Goal: Task Accomplishment & Management: Use online tool/utility

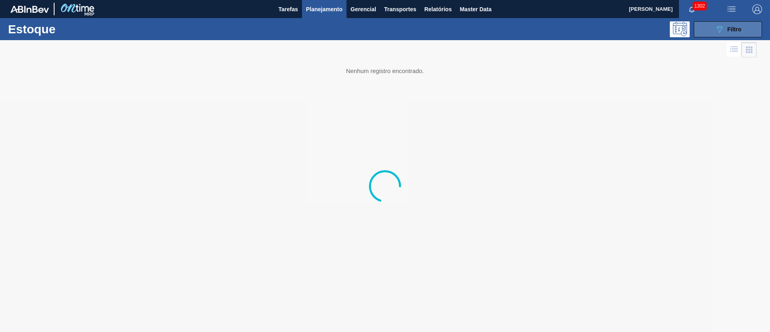
click at [715, 28] on icon "089F7B8B-B2A5-4AFE-B5C0-19BA573D28AC" at bounding box center [720, 29] width 10 height 10
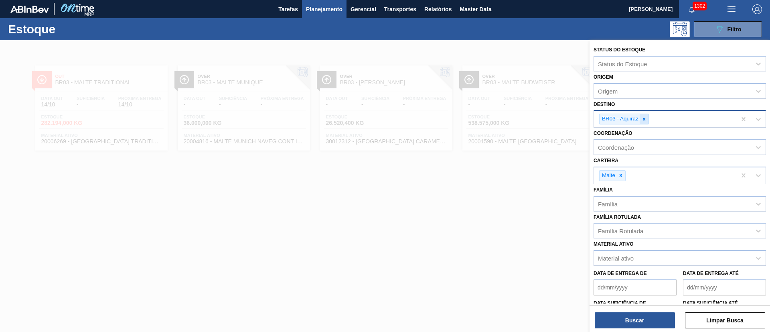
click at [648, 119] on div at bounding box center [644, 119] width 9 height 10
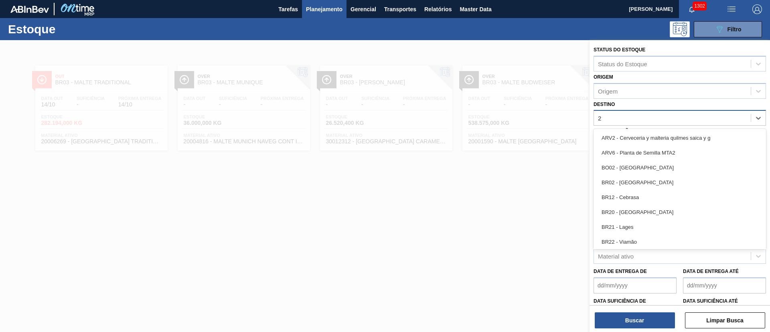
type input "23"
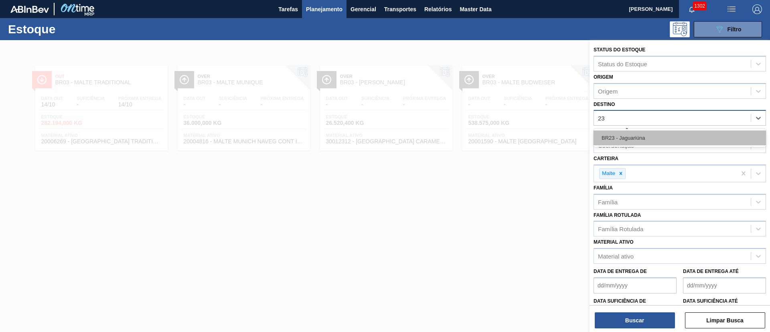
click at [631, 136] on div "BR23 - Jaguariúna" at bounding box center [680, 137] width 173 height 15
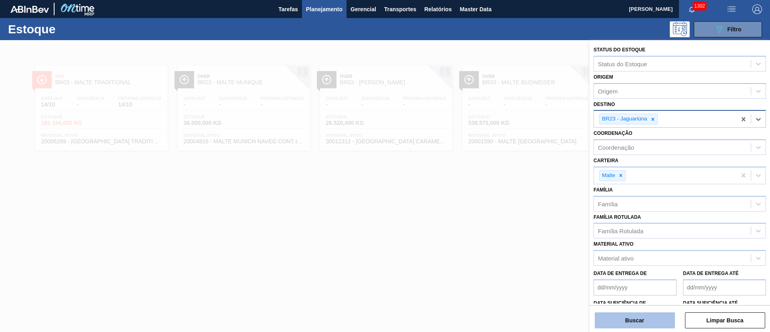
click at [632, 321] on button "Buscar" at bounding box center [635, 320] width 80 height 16
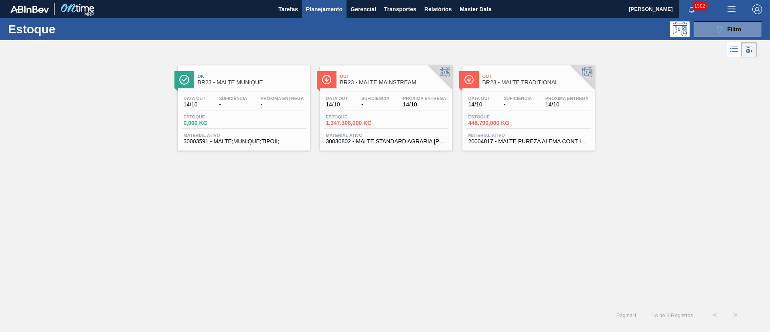
click at [366, 113] on div "Data out 14/10 Suficiência - Próxima Entrega 14/10 Estoque 1.347.308,000 KG Mat…" at bounding box center [386, 119] width 132 height 55
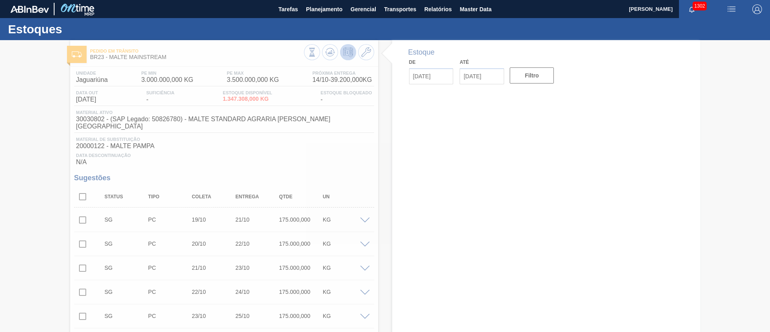
type input "[DATE]"
type input "28/10/2025"
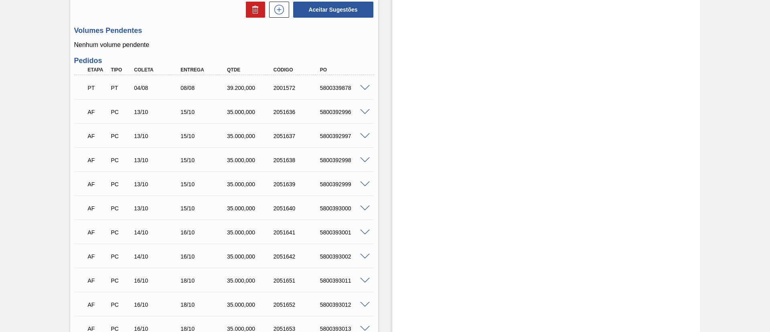
scroll to position [837, 0]
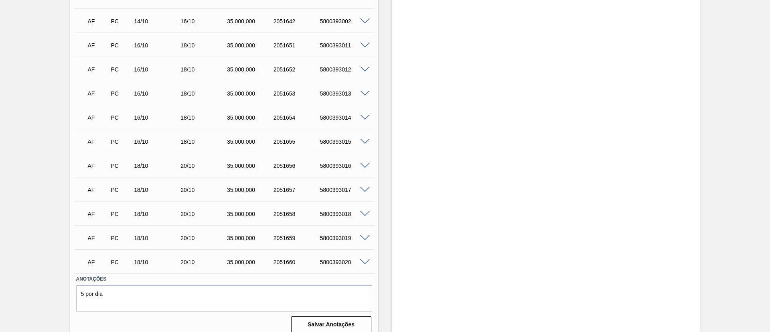
click at [365, 163] on span at bounding box center [365, 166] width 10 height 6
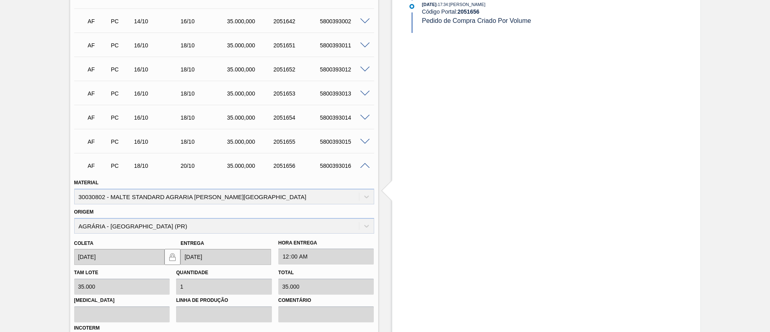
click at [365, 163] on span at bounding box center [365, 166] width 10 height 6
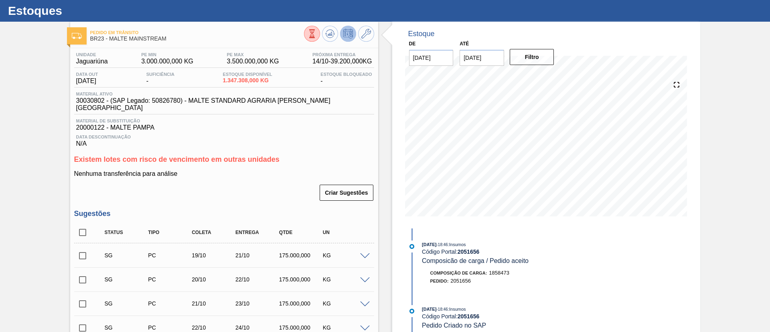
scroll to position [0, 0]
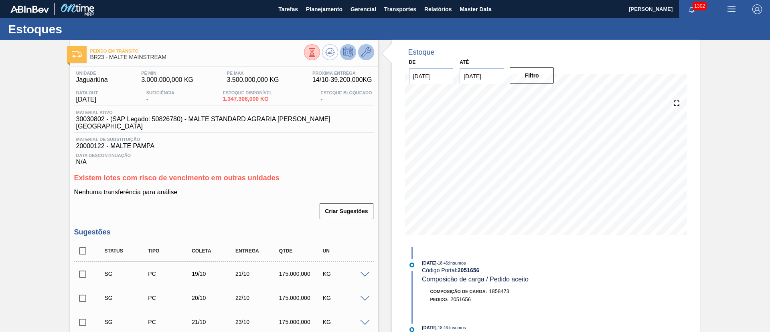
click at [367, 53] on icon at bounding box center [367, 52] width 10 height 10
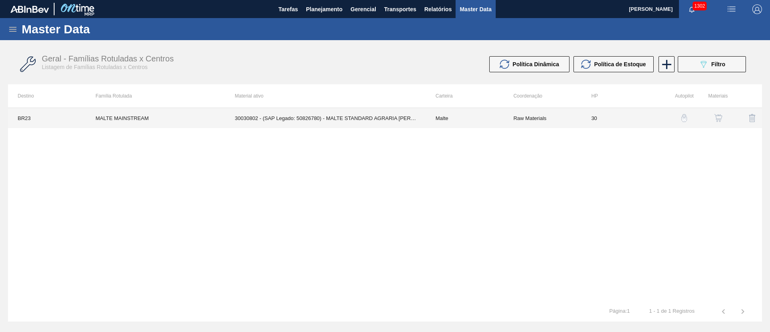
click at [509, 122] on td "Raw Materials" at bounding box center [543, 118] width 78 height 20
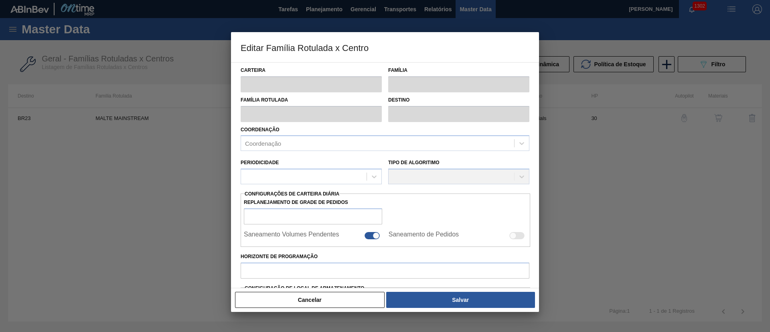
type input "Malte"
type input "MALTE MAINSTREAM"
type input "BR23 - Jaguariúna"
type input "0"
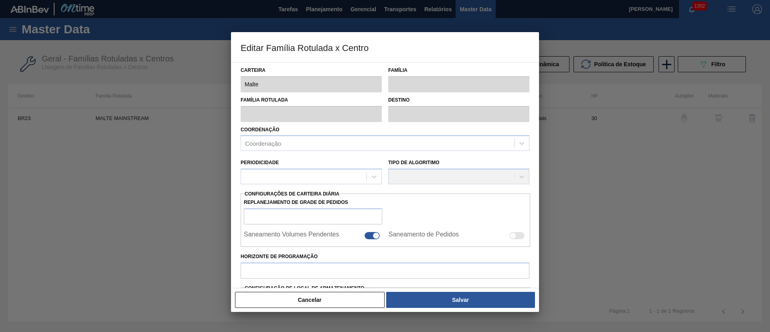
checkbox input "false"
checkbox input "true"
type input "30"
type input "3.000.000"
type input "3.500.000"
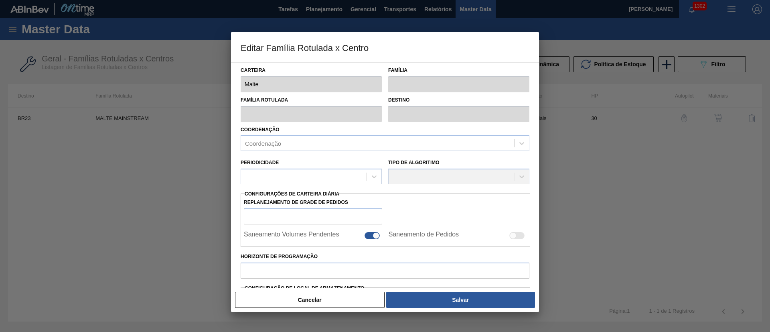
type input "100"
type input "3.500.000,000"
checkbox input "true"
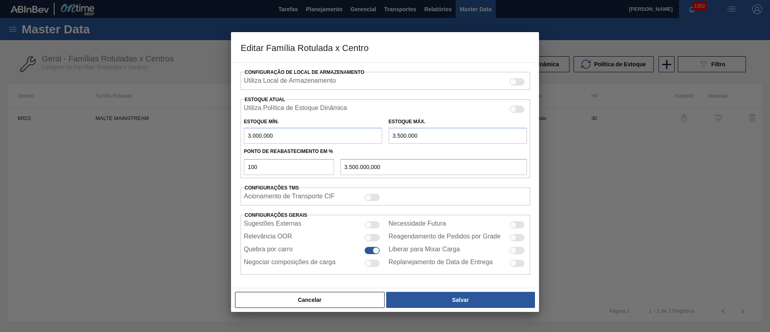
scroll to position [251, 0]
click at [340, 299] on button "Cancelar" at bounding box center [310, 300] width 150 height 16
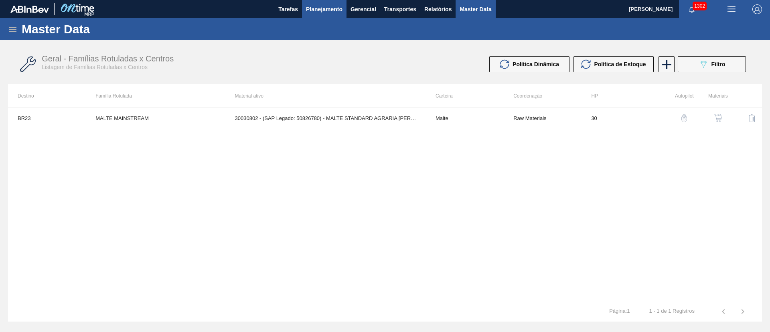
click at [318, 12] on span "Planejamento" at bounding box center [324, 9] width 37 height 10
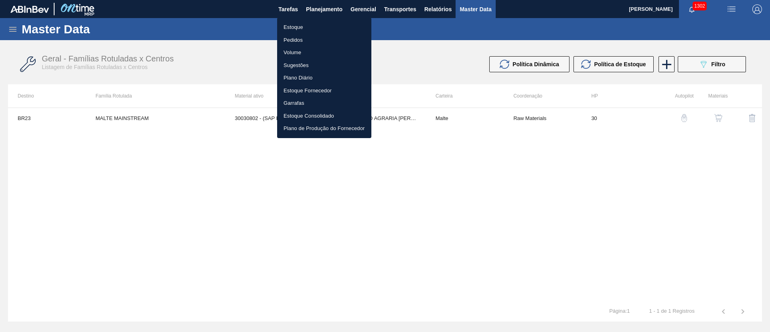
click at [293, 40] on li "Pedidos" at bounding box center [324, 40] width 94 height 13
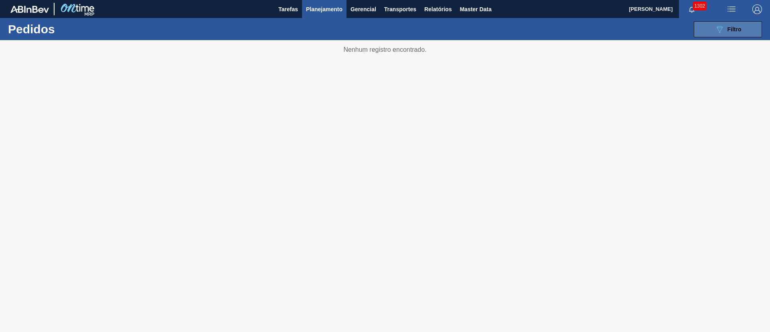
click at [715, 31] on icon "089F7B8B-B2A5-4AFE-B5C0-19BA573D28AC" at bounding box center [720, 29] width 10 height 10
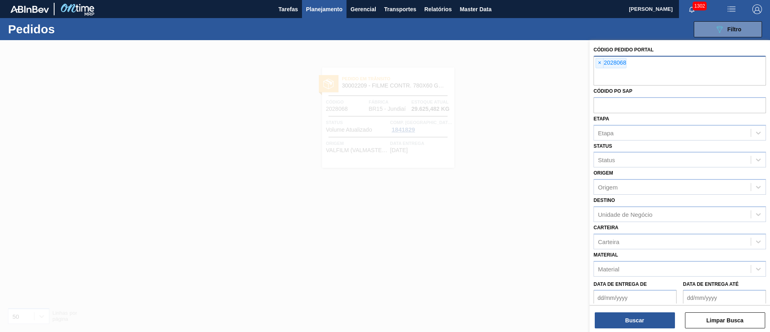
click at [600, 61] on span "×" at bounding box center [600, 63] width 8 height 10
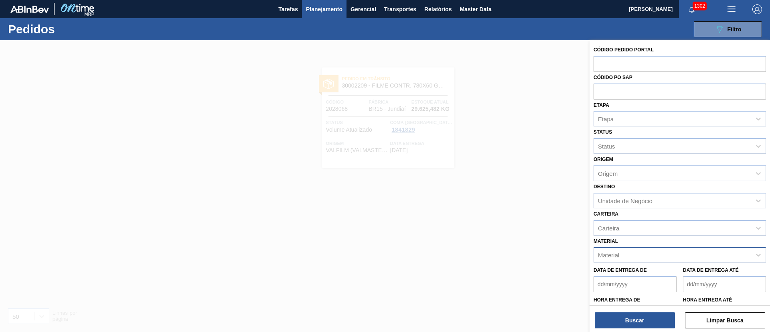
click at [623, 260] on div "Material" at bounding box center [672, 255] width 157 height 12
paste input "30030802"
type input "30030802"
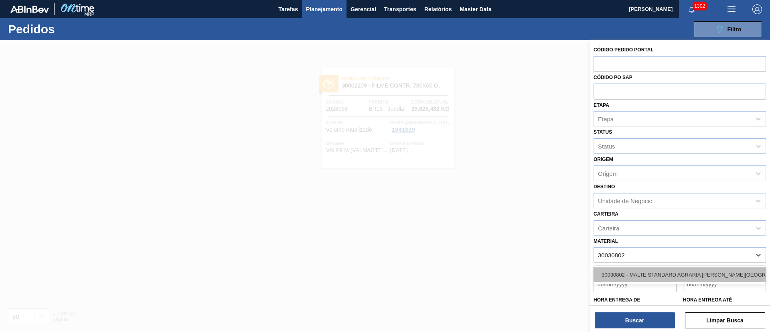
click at [620, 271] on div "30030802 - MALTE STANDARD AGRARIA CAMPOS GERAIS" at bounding box center [680, 274] width 173 height 15
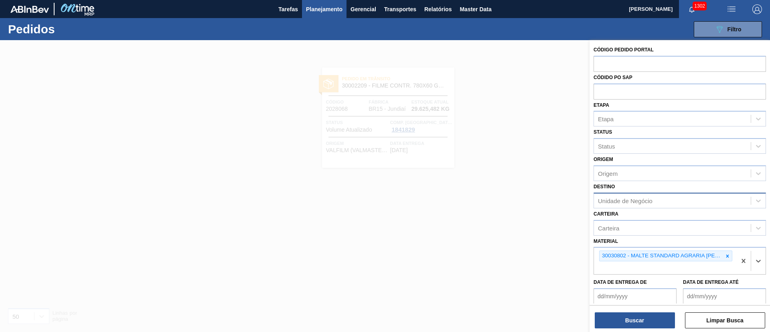
click at [606, 202] on div "Unidade de Negócio" at bounding box center [625, 200] width 55 height 7
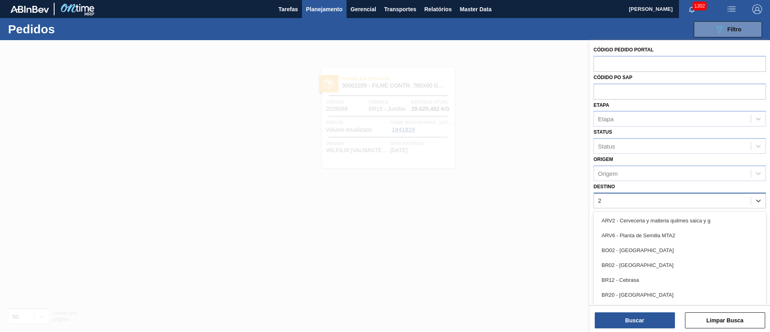
type input "23"
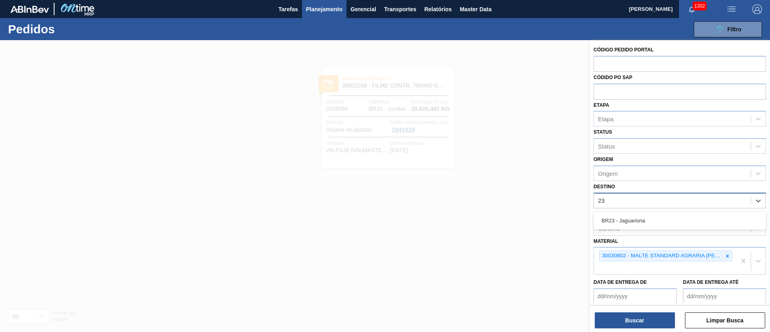
drag, startPoint x: 615, startPoint y: 217, endPoint x: 611, endPoint y: 229, distance: 12.7
click at [615, 217] on div "BR23 - Jaguariúna" at bounding box center [680, 220] width 173 height 15
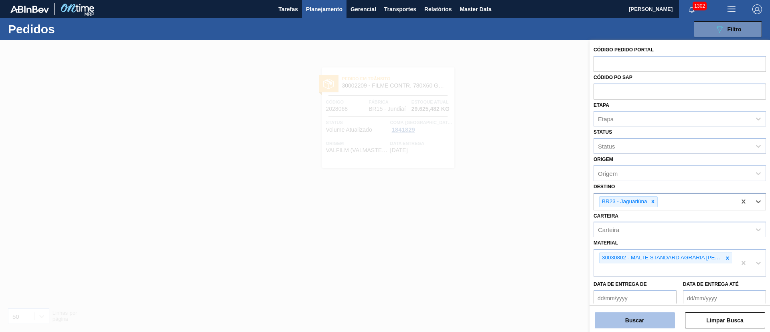
click at [611, 317] on button "Buscar" at bounding box center [635, 320] width 80 height 16
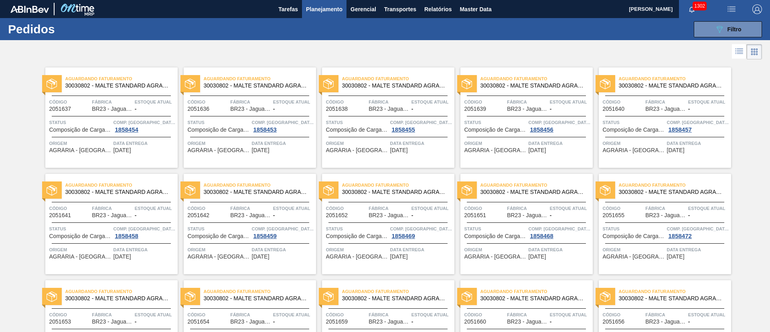
click at [740, 48] on icon at bounding box center [740, 52] width 10 height 10
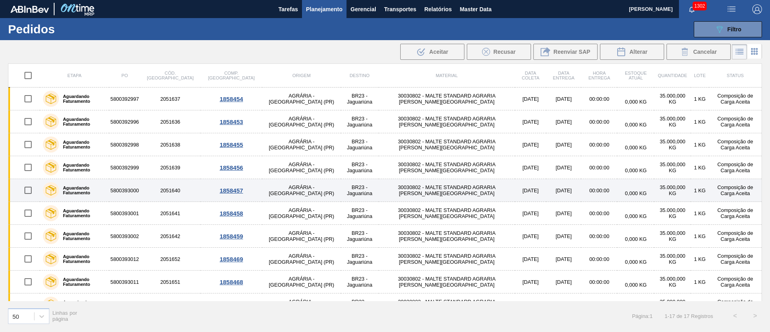
scroll to position [175, 0]
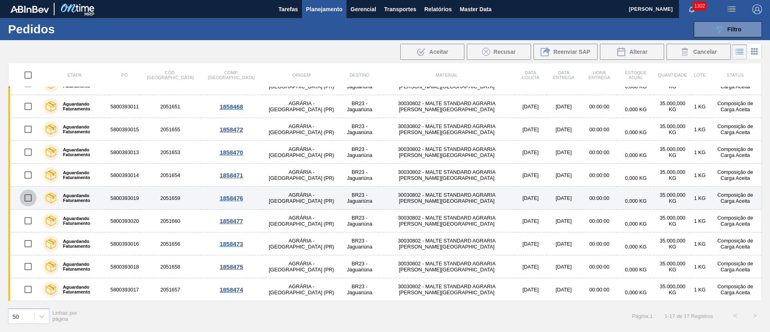
click at [28, 196] on input "checkbox" at bounding box center [28, 197] width 17 height 17
checkbox input "true"
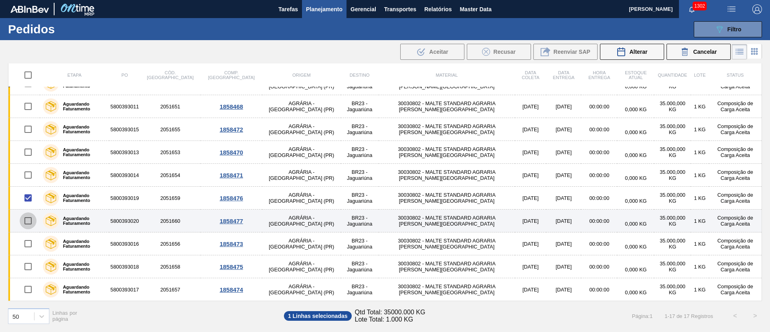
click at [25, 218] on input "checkbox" at bounding box center [28, 220] width 17 height 17
checkbox input "true"
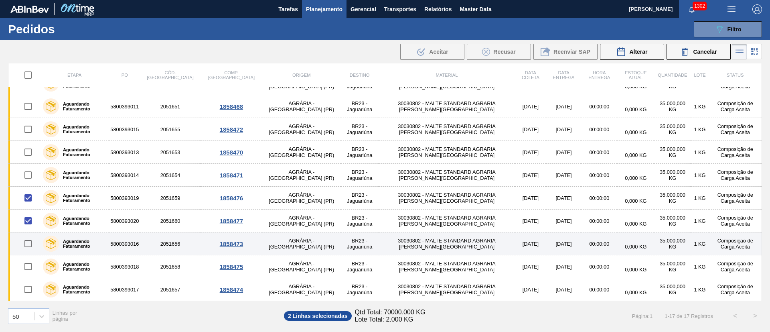
click at [27, 245] on input "checkbox" at bounding box center [28, 243] width 17 height 17
checkbox input "true"
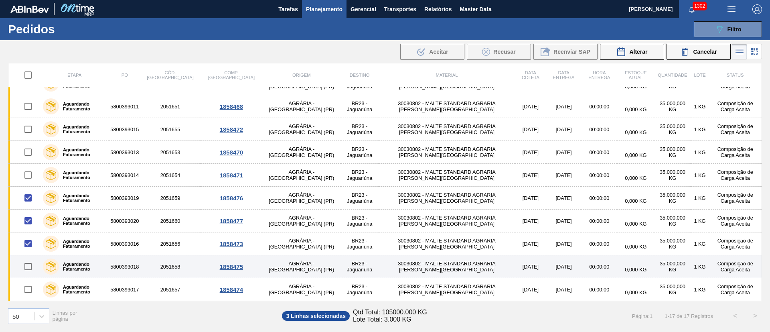
click at [29, 266] on input "checkbox" at bounding box center [28, 266] width 17 height 17
checkbox input "true"
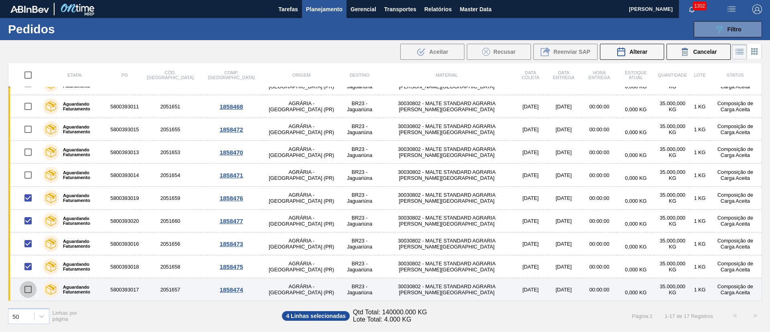
click at [28, 291] on input "checkbox" at bounding box center [28, 289] width 17 height 17
checkbox input "true"
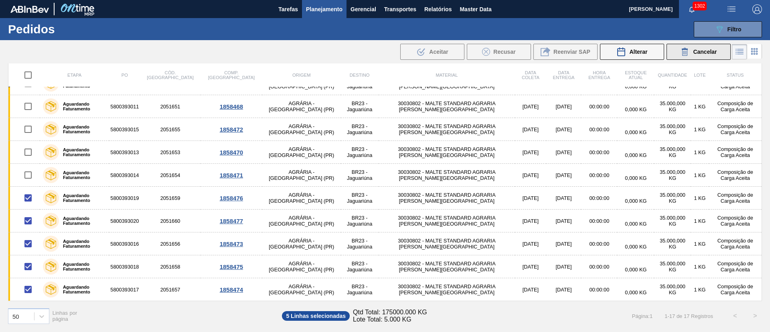
click at [695, 49] on span "Cancelar" at bounding box center [705, 52] width 24 height 6
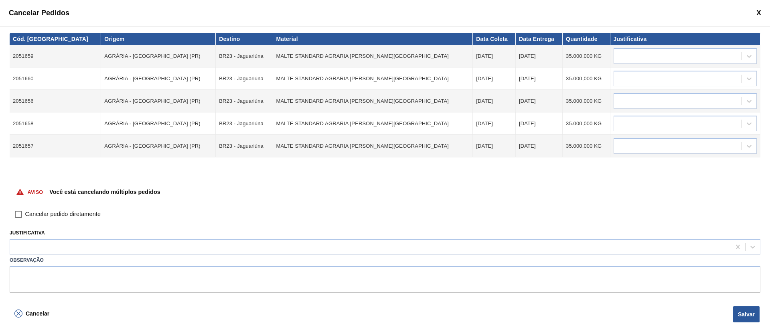
drag, startPoint x: 18, startPoint y: 218, endPoint x: 16, endPoint y: 231, distance: 12.9
click at [18, 218] on input "Cancelar pedido diretamente" at bounding box center [19, 214] width 14 height 14
checkbox input "true"
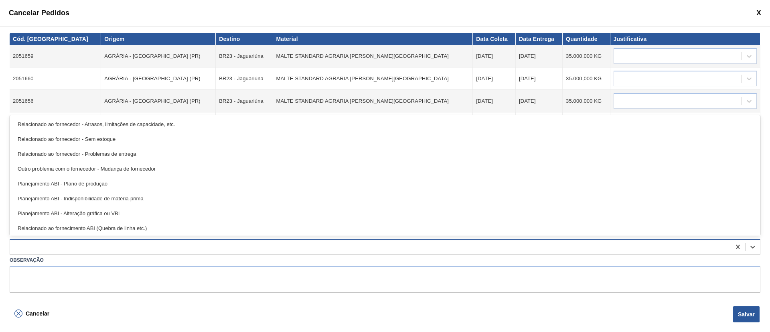
click at [24, 246] on div at bounding box center [370, 247] width 721 height 12
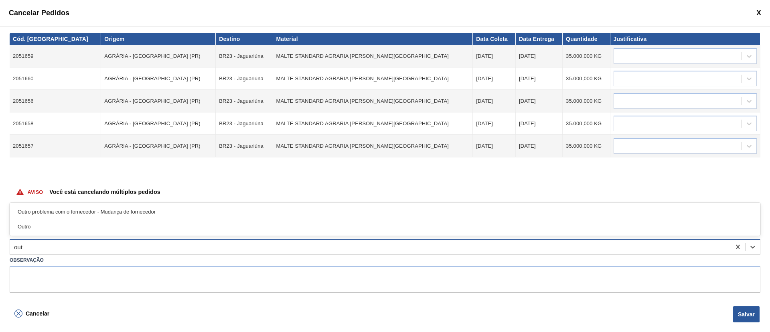
type input "outr"
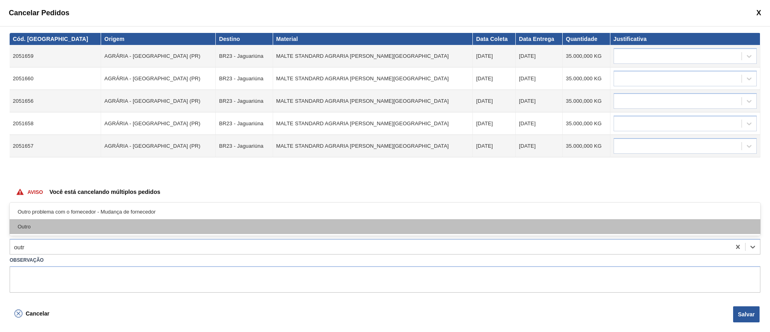
click at [31, 224] on div "Outro" at bounding box center [385, 226] width 751 height 15
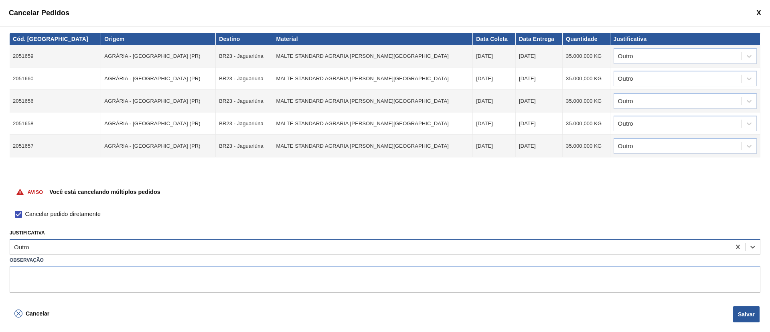
click at [40, 246] on div "Outro" at bounding box center [370, 247] width 721 height 12
type input "desc"
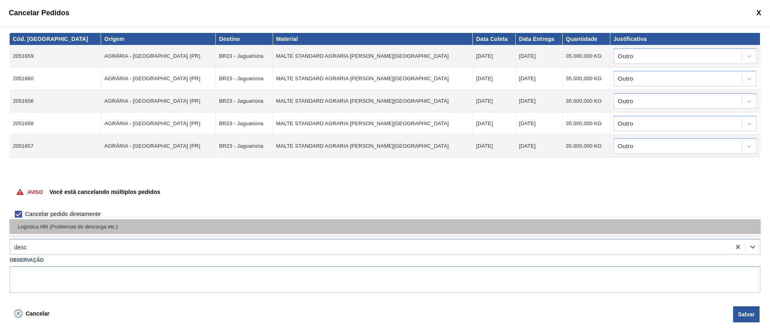
click at [71, 226] on div "Logística ABI (Problemas de descarga etc.)" at bounding box center [385, 226] width 751 height 15
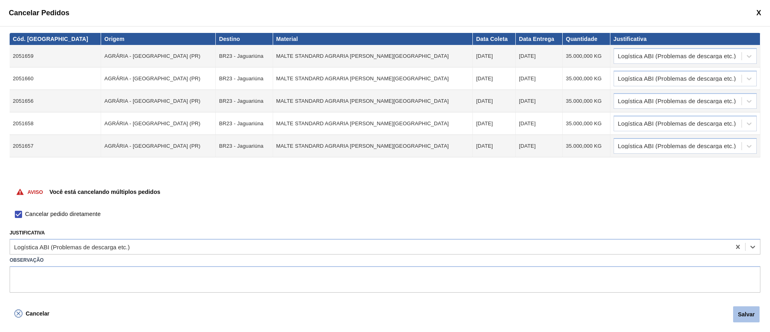
click at [748, 312] on button "Salvar" at bounding box center [747, 314] width 26 height 16
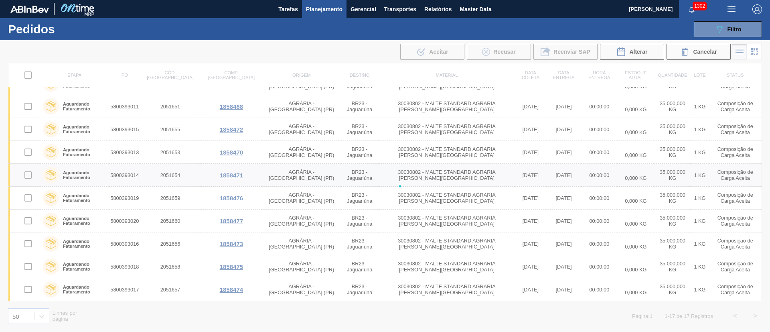
checkbox input "false"
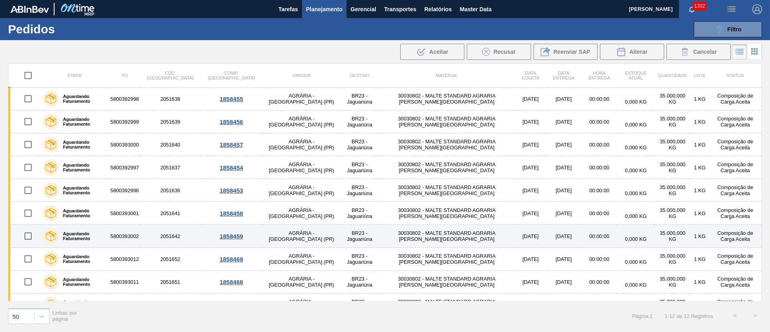
scroll to position [61, 0]
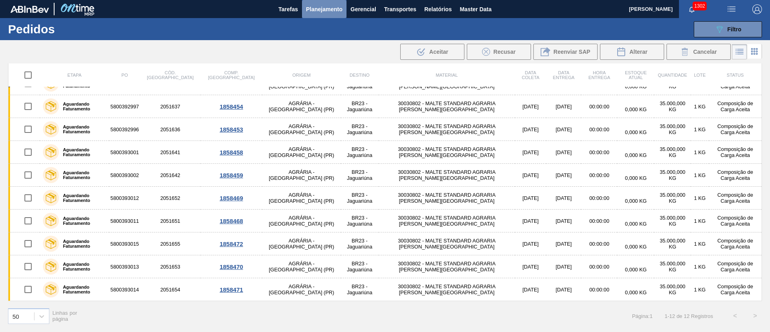
click at [321, 8] on span "Planejamento" at bounding box center [324, 9] width 37 height 10
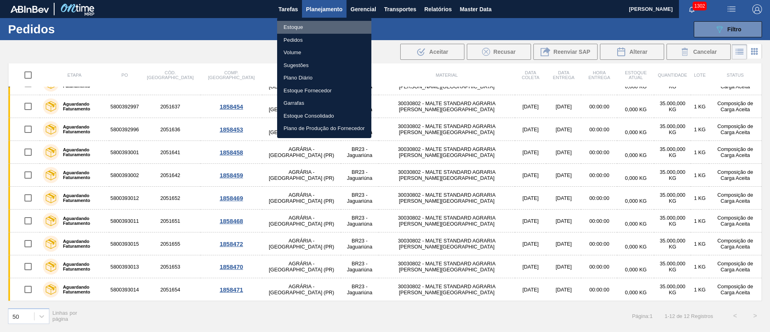
click at [294, 27] on li "Estoque" at bounding box center [324, 27] width 94 height 13
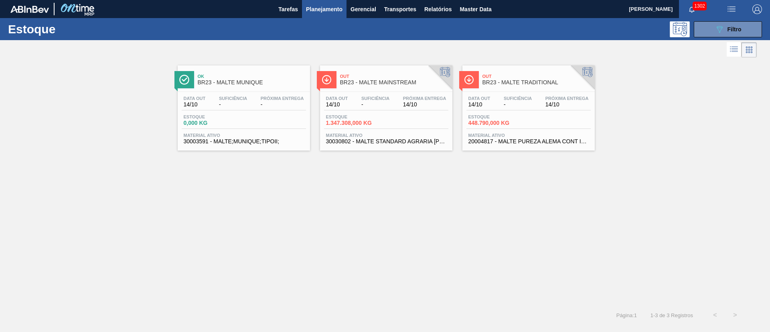
click at [541, 106] on div "Data out 14/10 Suficiência - Próxima Entrega 14/10" at bounding box center [529, 103] width 124 height 14
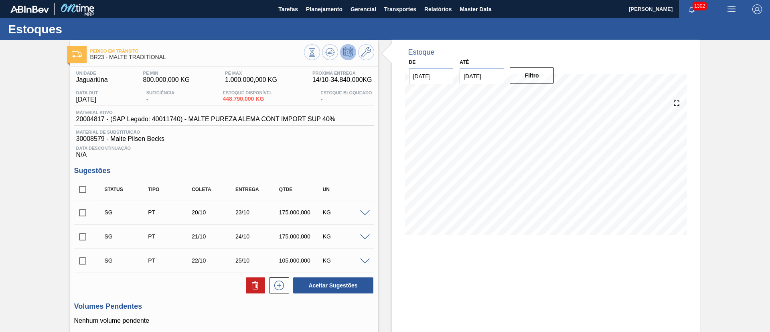
click at [86, 187] on input "checkbox" at bounding box center [82, 189] width 17 height 17
checkbox input "true"
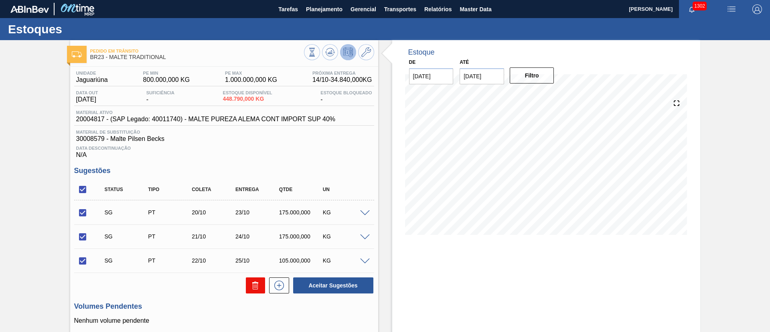
click at [264, 281] on button at bounding box center [255, 285] width 19 height 16
checkbox input "false"
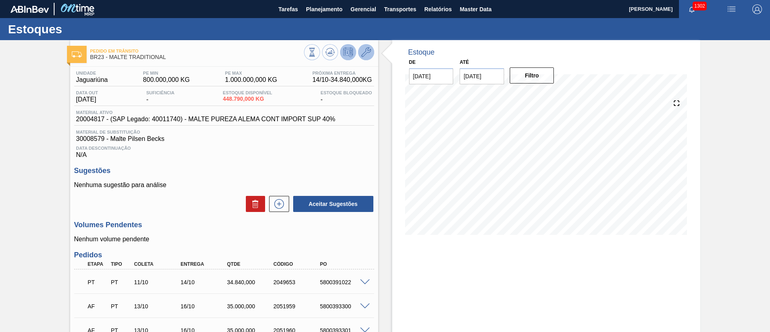
click at [367, 55] on icon at bounding box center [367, 52] width 10 height 10
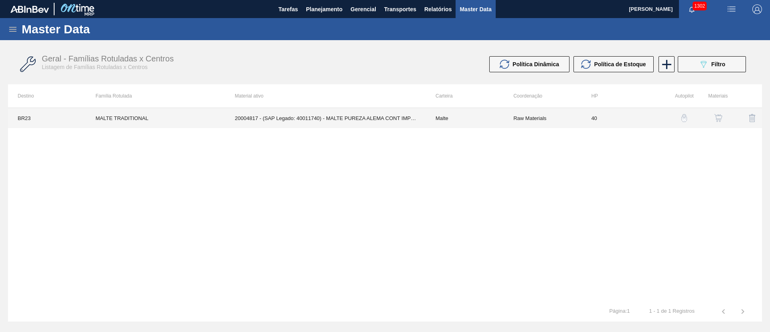
click at [388, 120] on td "20004817 - (SAP Legado: 40011740) - MALTE PUREZA ALEMA CONT IMPORT SUP 40%" at bounding box center [326, 118] width 201 height 20
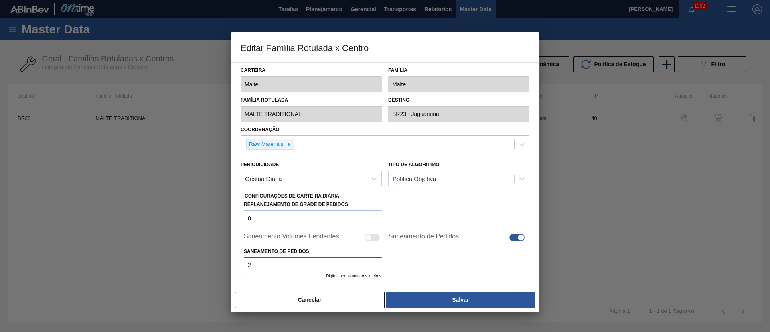
drag, startPoint x: 264, startPoint y: 264, endPoint x: 208, endPoint y: 257, distance: 56.3
click at [211, 257] on div "Editar Família Rotulada x Centro Carteira Malte Família Malte Família Rotulada …" at bounding box center [385, 166] width 770 height 332
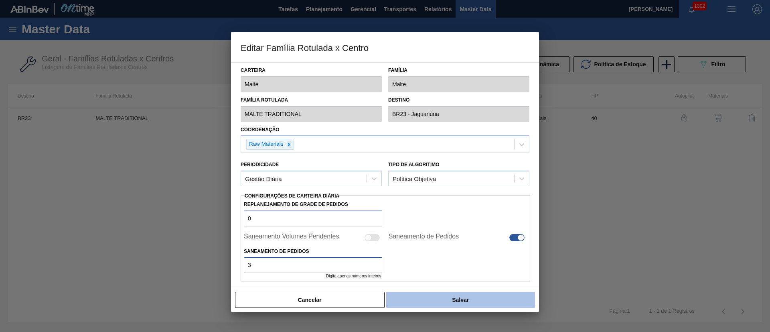
type input "3"
click at [433, 298] on button "Salvar" at bounding box center [460, 300] width 149 height 16
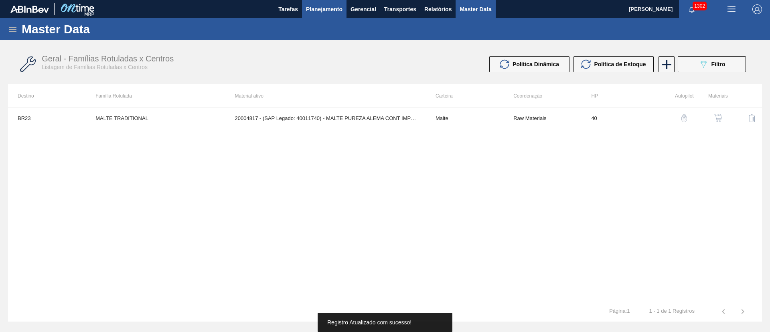
click at [311, 12] on span "Planejamento" at bounding box center [324, 9] width 37 height 10
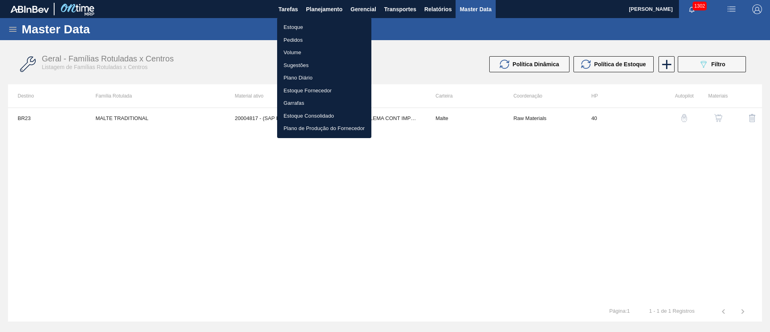
click at [297, 29] on li "Estoque" at bounding box center [324, 27] width 94 height 13
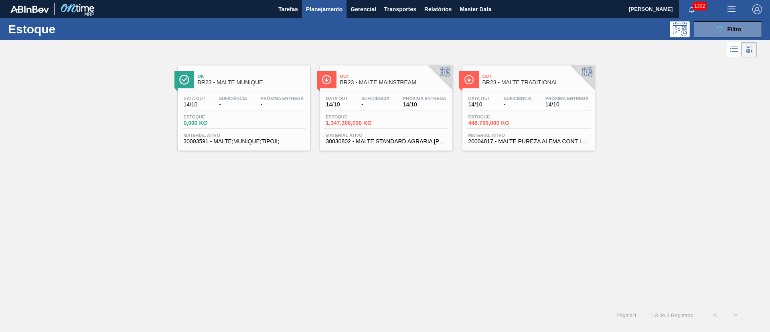
click at [333, 247] on div "Ok BR23 - MALTE MUNIQUE Data out 14/10 Suficiência - Próxima Entrega - Estoque …" at bounding box center [385, 182] width 770 height 246
click at [730, 28] on span "Filtro" at bounding box center [735, 29] width 14 height 6
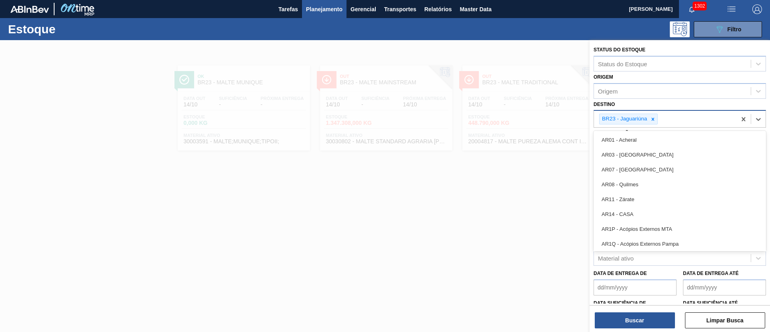
click at [660, 117] on input "Destino" at bounding box center [660, 119] width 1 height 7
click at [657, 118] on div at bounding box center [653, 119] width 9 height 10
type input "24"
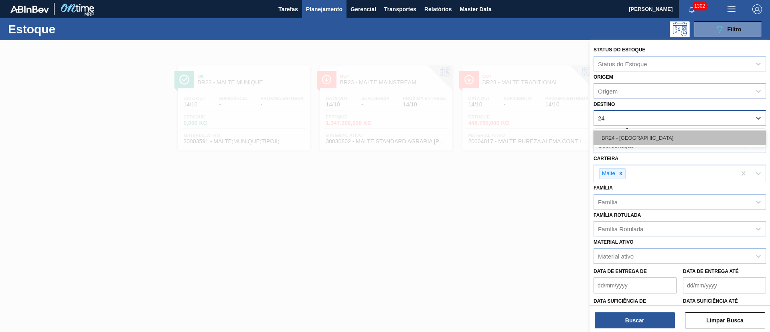
click at [633, 138] on div "BR24 - [GEOGRAPHIC_DATA]" at bounding box center [680, 137] width 173 height 15
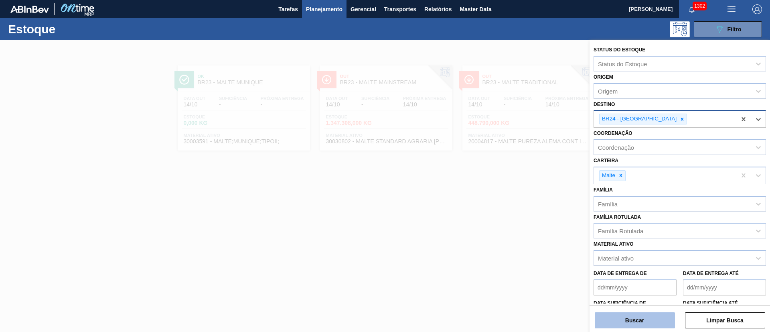
click at [624, 313] on button "Buscar" at bounding box center [635, 320] width 80 height 16
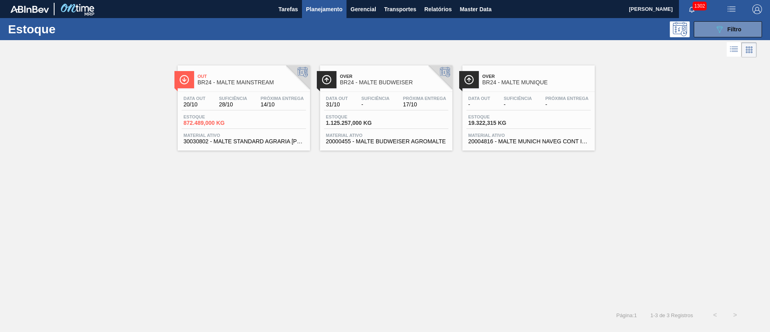
click at [389, 131] on div "Data out 31/10 Suficiência - Próxima Entrega 17/10 Estoque 1.125.257,000 KG Mat…" at bounding box center [386, 119] width 132 height 55
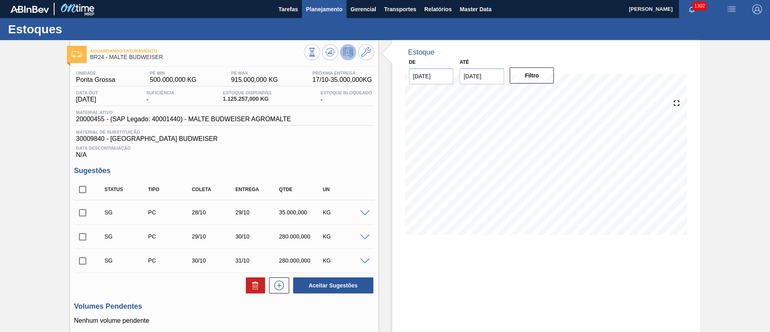
click at [327, 4] on button "Planejamento" at bounding box center [324, 9] width 45 height 18
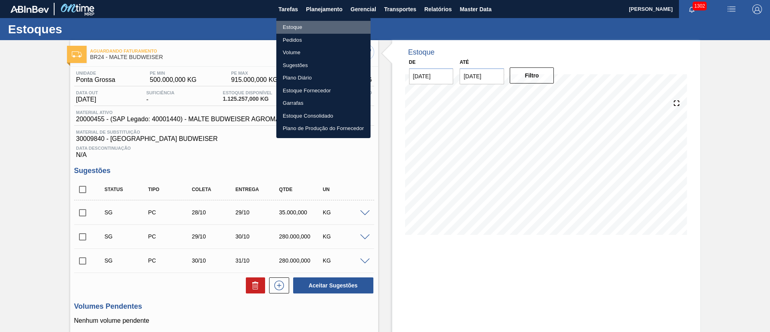
click at [298, 26] on li "Estoque" at bounding box center [323, 27] width 94 height 13
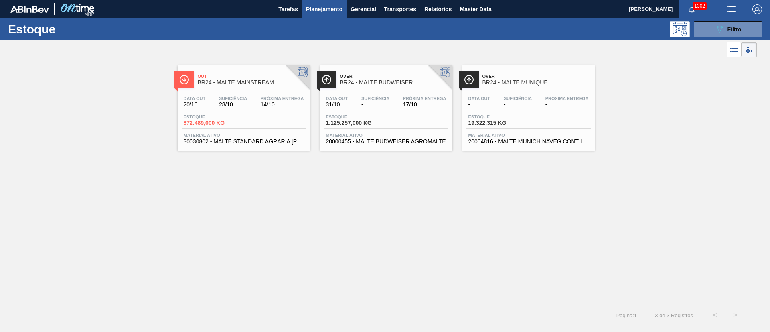
click at [234, 119] on div "Estoque 872.489,000 KG" at bounding box center [212, 120] width 60 height 12
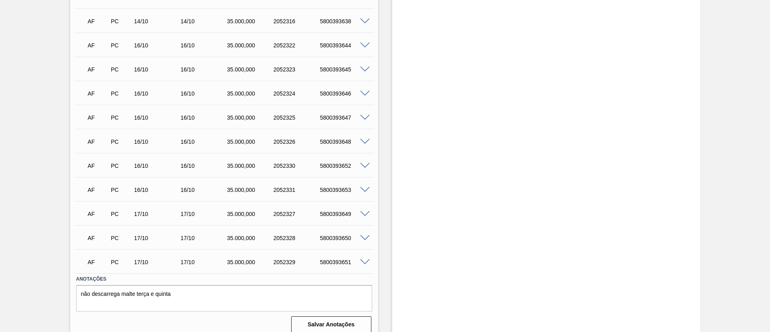
scroll to position [524, 0]
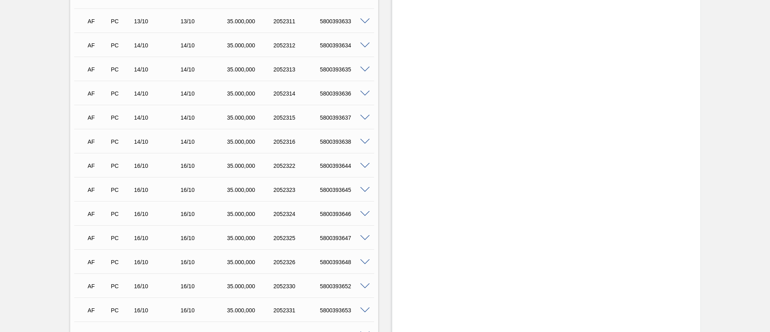
click at [364, 163] on span at bounding box center [365, 166] width 10 height 6
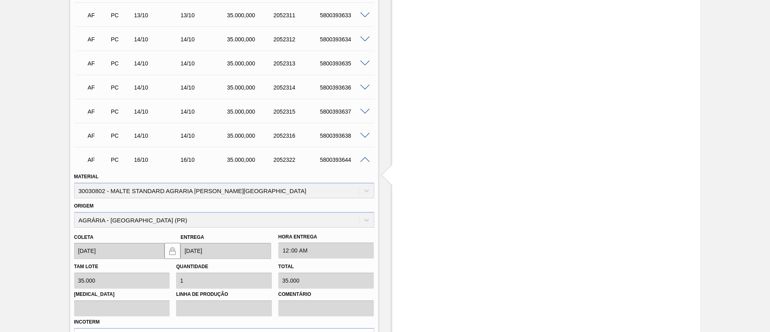
scroll to position [482, 0]
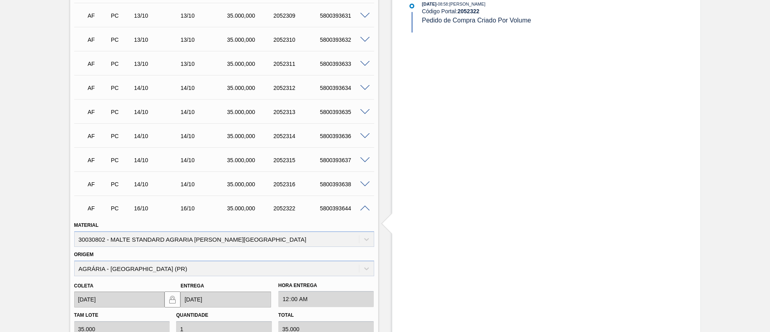
click at [364, 205] on span at bounding box center [365, 208] width 10 height 6
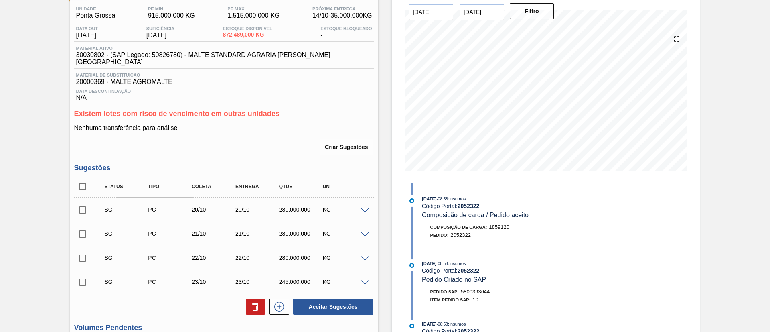
scroll to position [0, 0]
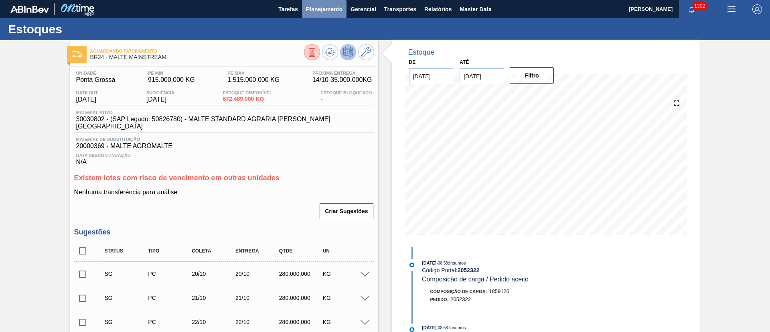
click at [320, 6] on span "Planejamento" at bounding box center [324, 9] width 37 height 10
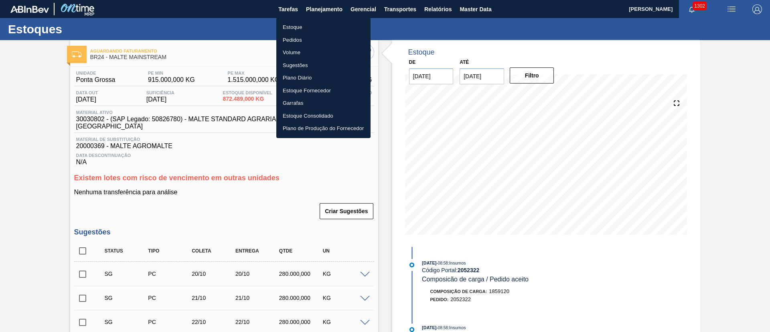
click at [297, 28] on li "Estoque" at bounding box center [323, 27] width 94 height 13
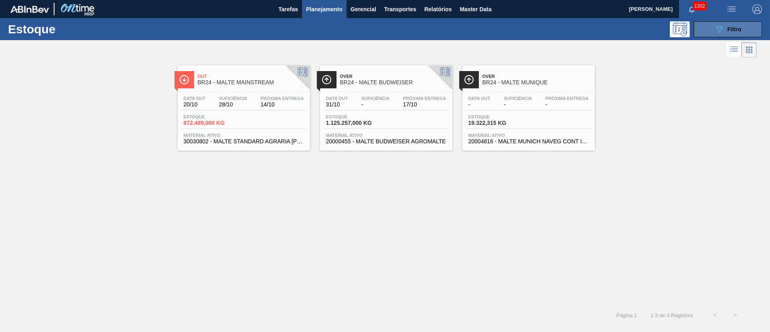
click at [719, 32] on icon "089F7B8B-B2A5-4AFE-B5C0-19BA573D28AC" at bounding box center [720, 29] width 10 height 10
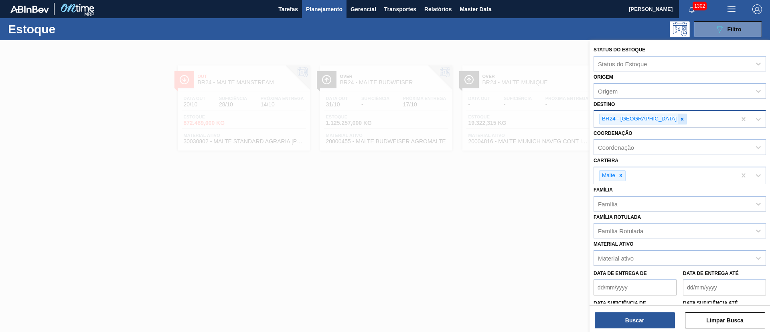
click at [681, 118] on icon at bounding box center [682, 119] width 3 height 3
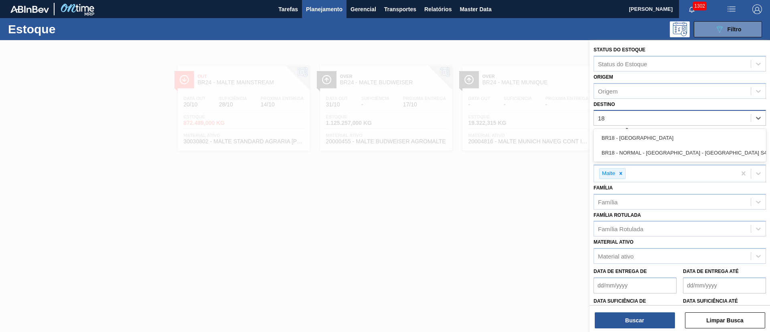
type input "1"
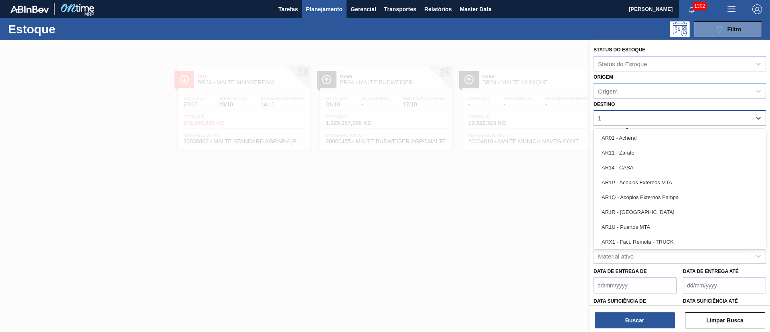
type input "11"
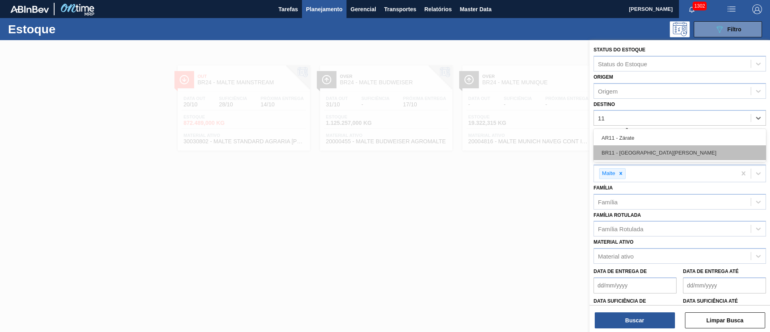
click at [620, 154] on div "BR11 - [GEOGRAPHIC_DATA][PERSON_NAME]" at bounding box center [680, 152] width 173 height 15
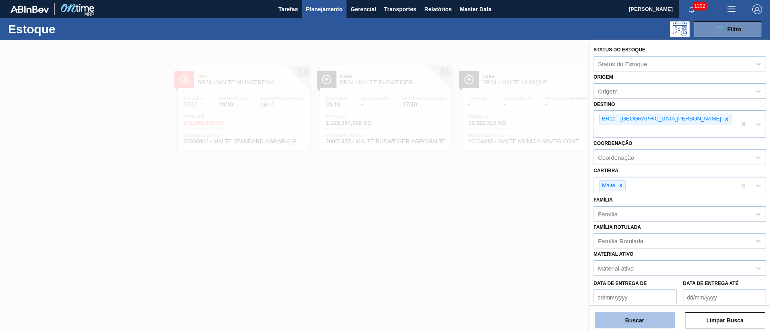
click at [620, 313] on button "Buscar" at bounding box center [635, 320] width 80 height 16
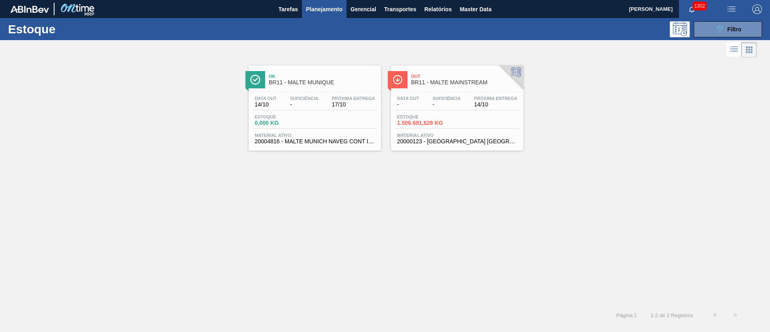
click at [430, 108] on div "Data out - Suficiência - Próxima Entrega 14/10" at bounding box center [457, 103] width 124 height 14
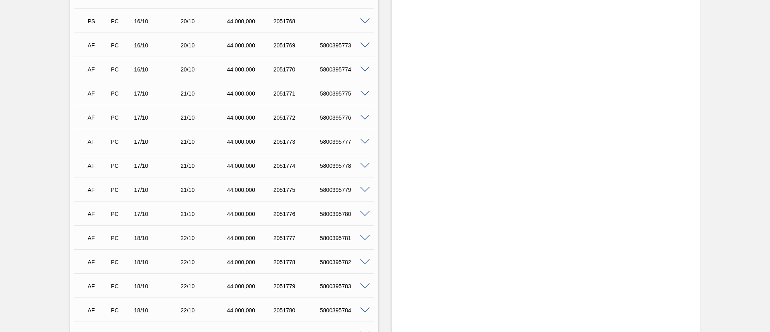
scroll to position [1123, 0]
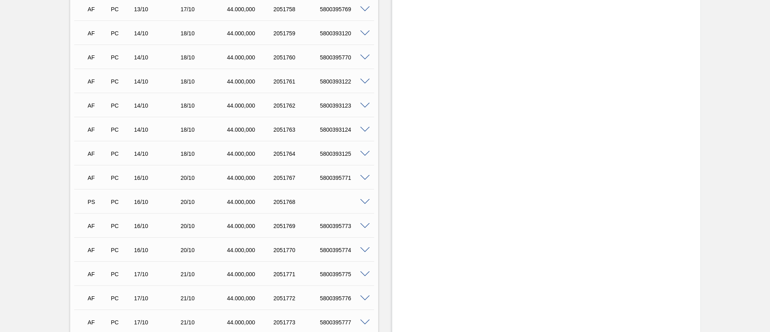
click at [367, 199] on span at bounding box center [365, 202] width 10 height 6
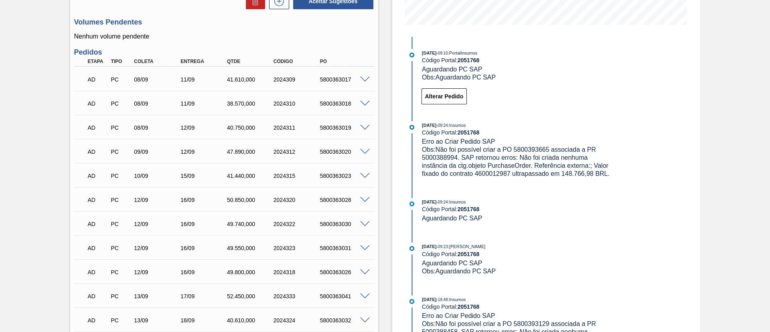
scroll to position [301, 0]
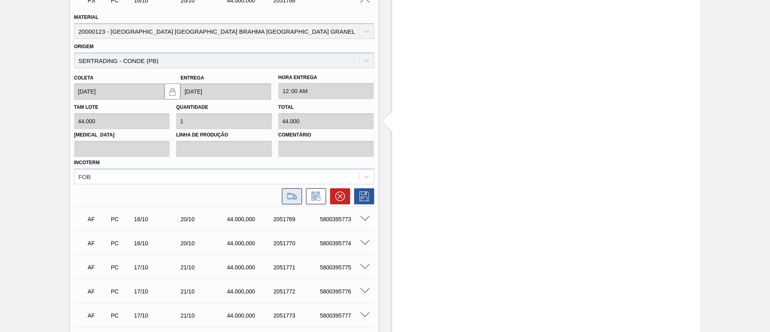
click at [291, 191] on icon at bounding box center [292, 196] width 13 height 10
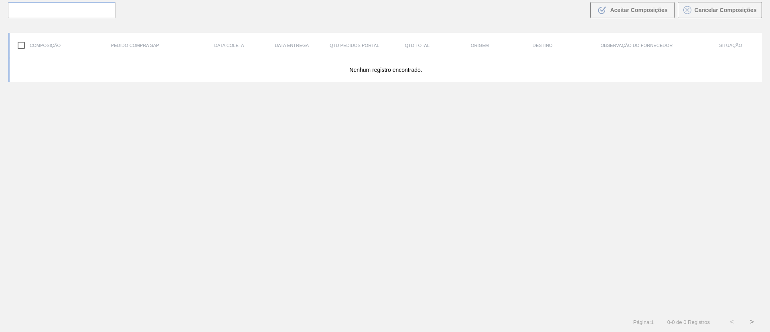
scroll to position [58, 0]
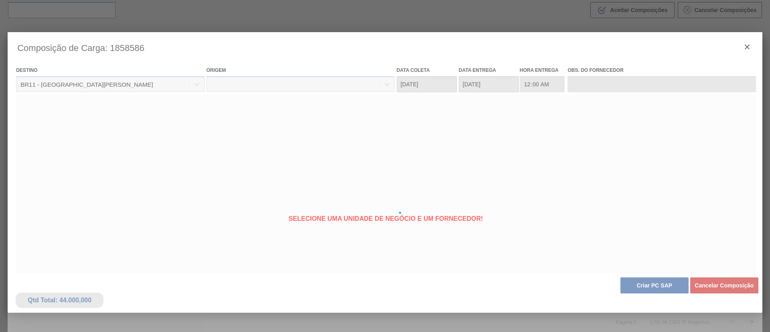
type coleta "[DATE]"
type Entrega "20/10/2025"
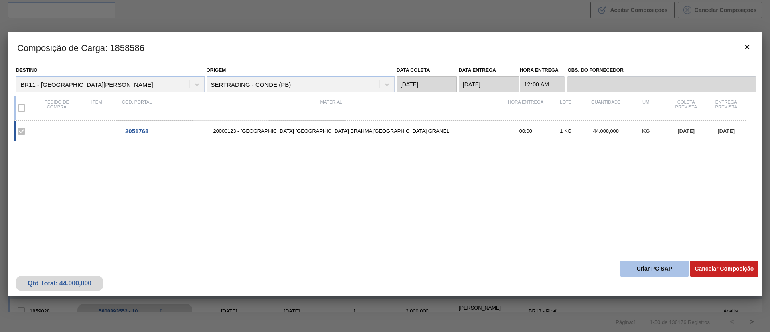
click at [641, 266] on button "Criar PC SAP" at bounding box center [655, 268] width 68 height 16
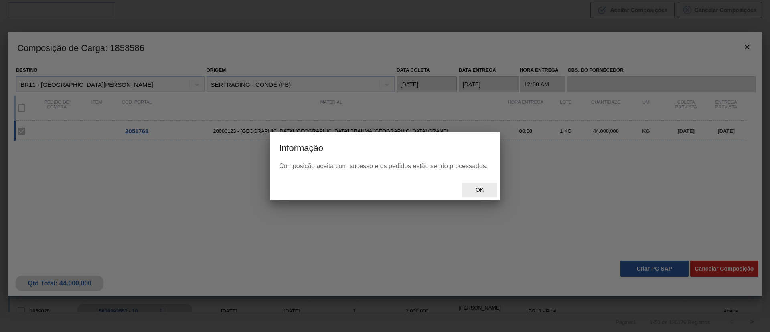
click at [481, 190] on span "Ok" at bounding box center [480, 190] width 21 height 6
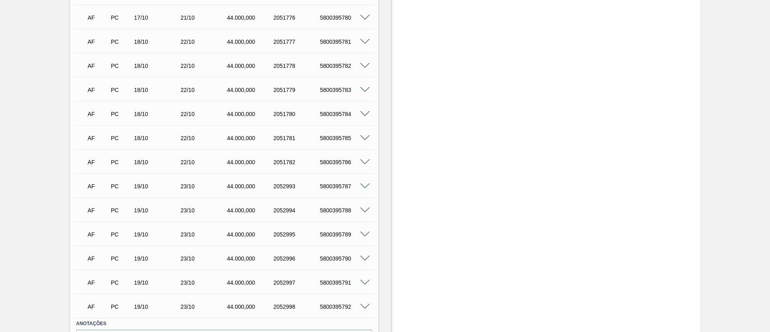
scroll to position [1544, 0]
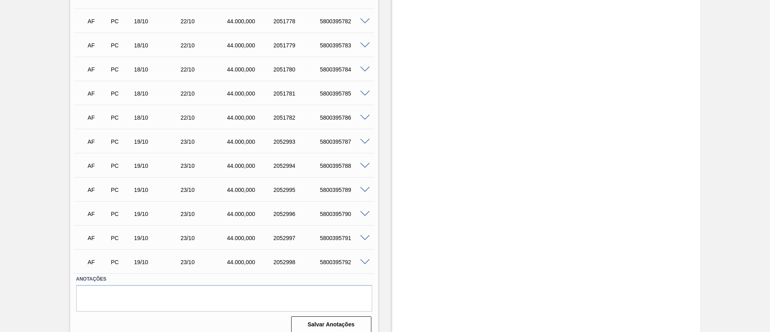
click at [366, 259] on span at bounding box center [365, 262] width 10 height 6
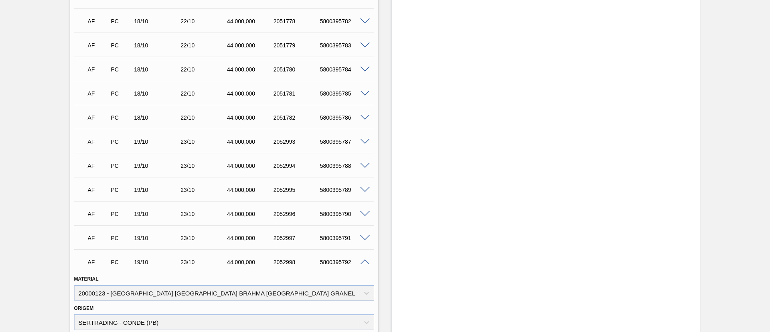
scroll to position [1725, 0]
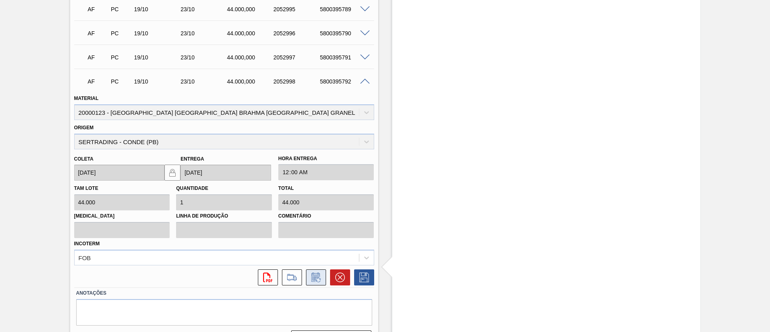
click at [316, 272] on icon at bounding box center [316, 277] width 13 height 10
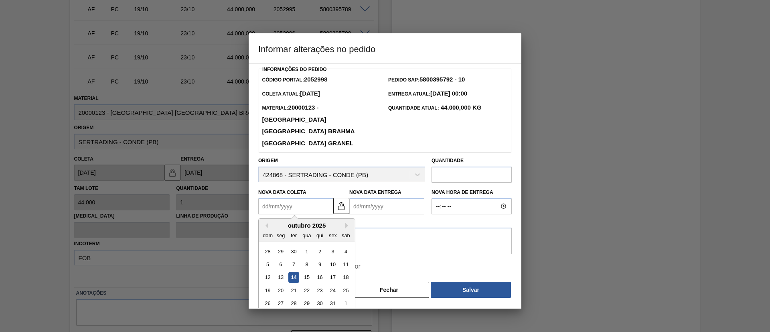
click at [265, 198] on Coleta2052998 "Nova Data Coleta" at bounding box center [295, 206] width 75 height 16
click at [321, 272] on div "16" at bounding box center [320, 277] width 11 height 11
type Coleta2052998 "[DATE]"
type Entrega2052998 "20/10/2025"
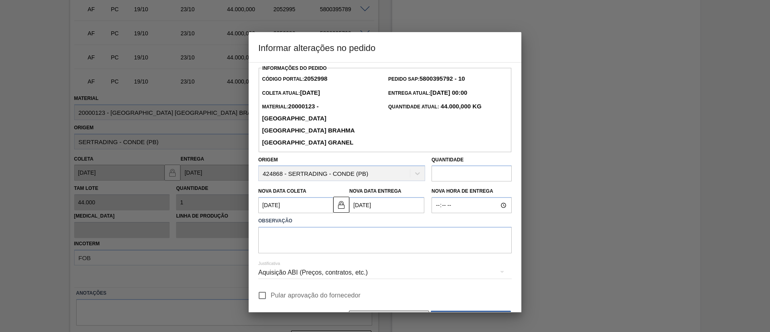
drag, startPoint x: 265, startPoint y: 286, endPoint x: 272, endPoint y: 260, distance: 26.3
click at [265, 287] on input "Pular aprovação do fornecedor" at bounding box center [262, 295] width 17 height 17
checkbox input "true"
click at [282, 238] on textarea at bounding box center [385, 240] width 254 height 26
type textarea "."
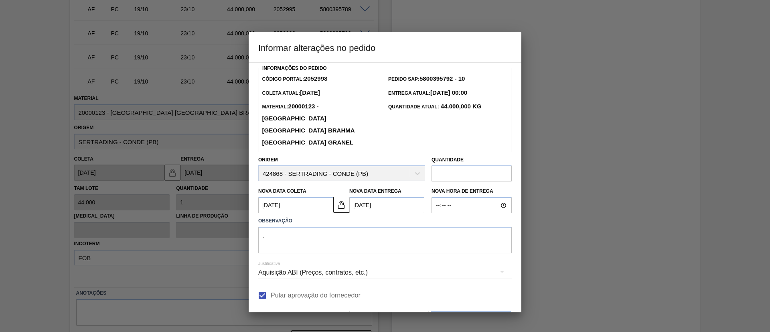
click at [483, 311] on button "Salvar" at bounding box center [471, 319] width 80 height 16
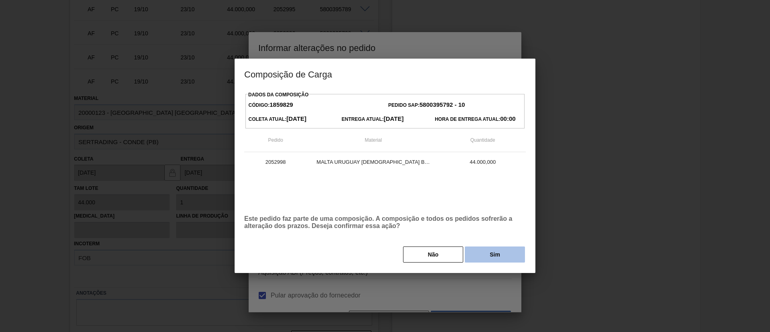
click at [502, 256] on button "Sim" at bounding box center [495, 254] width 60 height 16
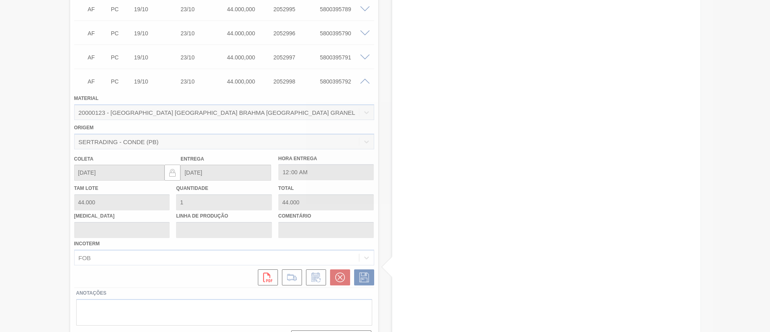
type input "."
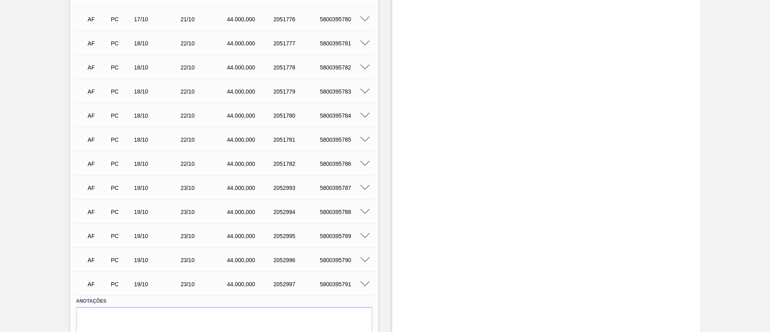
scroll to position [1556, 0]
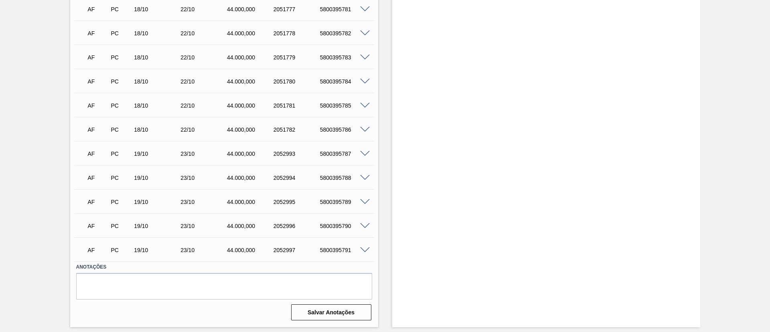
click at [366, 247] on span at bounding box center [365, 250] width 10 height 6
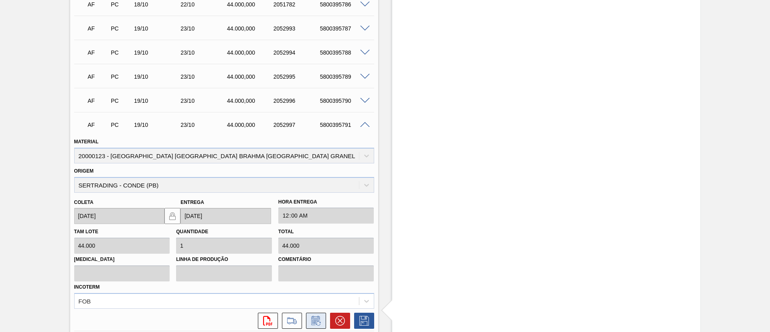
scroll to position [1739, 0]
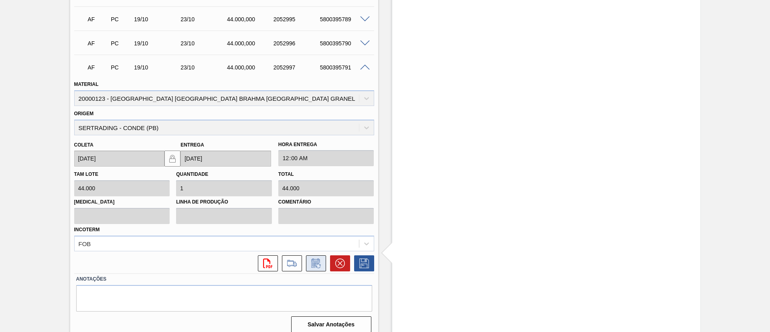
click at [320, 259] on icon at bounding box center [316, 263] width 13 height 10
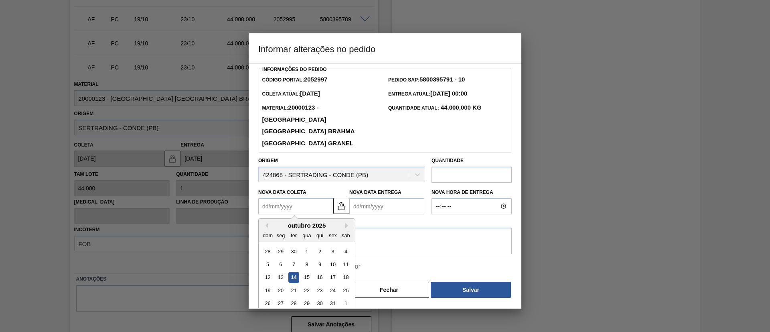
click at [268, 198] on Coleta2052997 "Nova Data Coleta" at bounding box center [295, 206] width 75 height 16
click at [319, 272] on div "16" at bounding box center [320, 277] width 11 height 11
type Coleta2052997 "[DATE]"
type Entrega2052997 "20/10/2025"
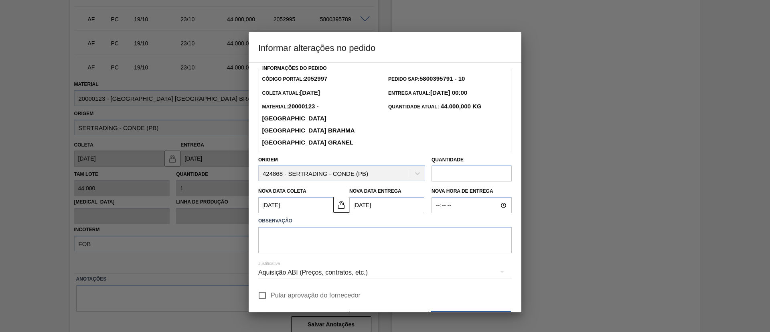
click at [263, 287] on input "Pular aprovação do fornecedor" at bounding box center [262, 295] width 17 height 17
checkbox input "true"
click at [288, 227] on textarea at bounding box center [385, 240] width 254 height 26
type textarea "."
click at [461, 311] on button "Salvar" at bounding box center [471, 319] width 80 height 16
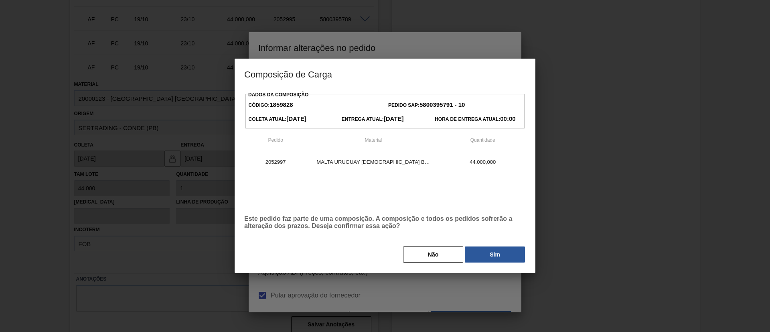
click at [480, 260] on button "Sim" at bounding box center [495, 254] width 60 height 16
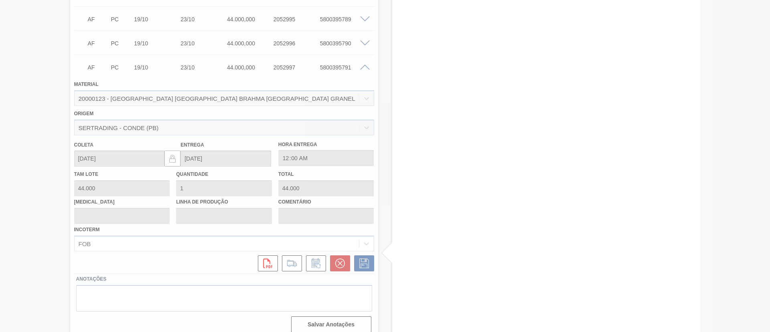
type input "."
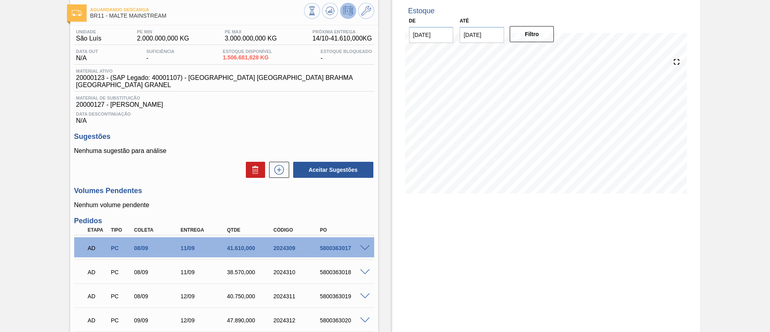
scroll to position [0, 0]
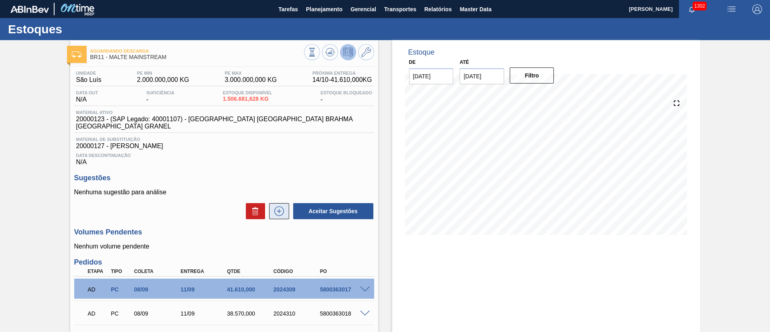
click at [277, 206] on icon at bounding box center [279, 211] width 13 height 10
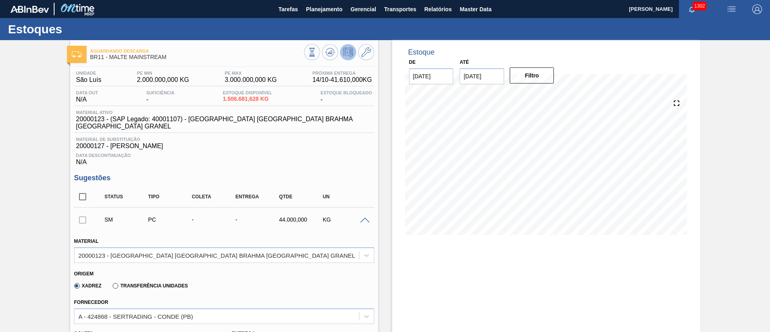
scroll to position [181, 0]
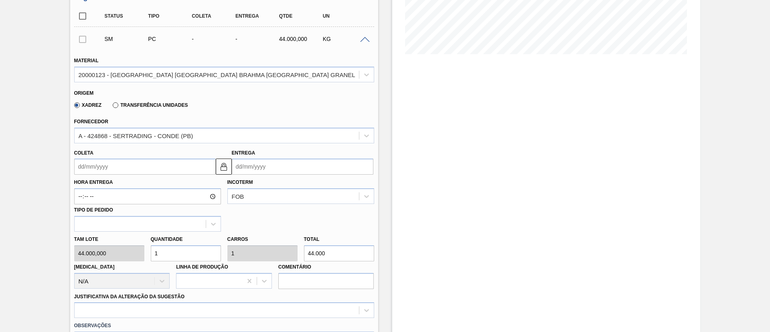
drag, startPoint x: 173, startPoint y: 244, endPoint x: 124, endPoint y: 237, distance: 50.3
click at [131, 237] on div "Tam lote 44.000,000 Quantidade 1 Carros 1 Total 44.000 Doca N/A Linha de Produç…" at bounding box center [224, 260] width 307 height 57
type input "2"
type input "88.000"
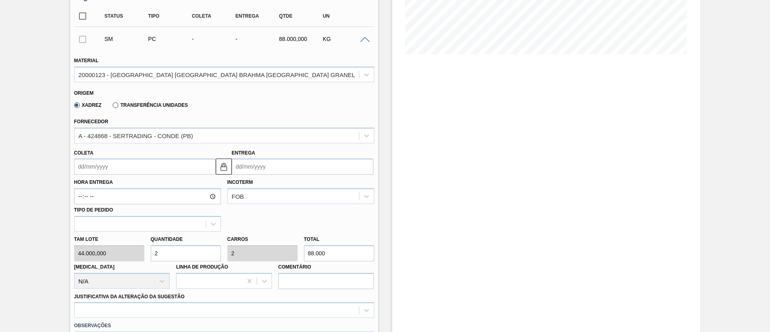
type input "2"
click at [82, 159] on input "Coleta" at bounding box center [145, 167] width 142 height 16
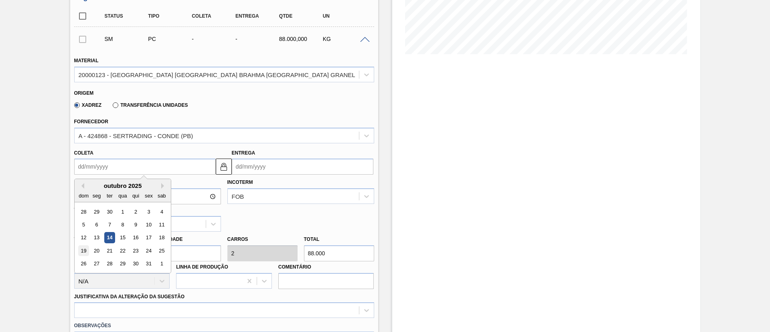
click at [83, 246] on div "19" at bounding box center [83, 250] width 11 height 11
type input "19/10/2025"
type input "23/10/2025"
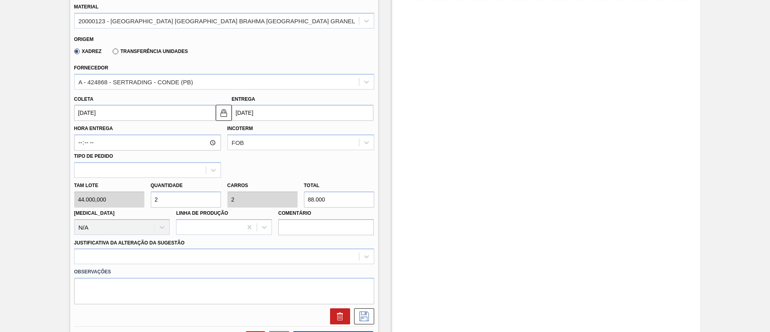
scroll to position [301, 0]
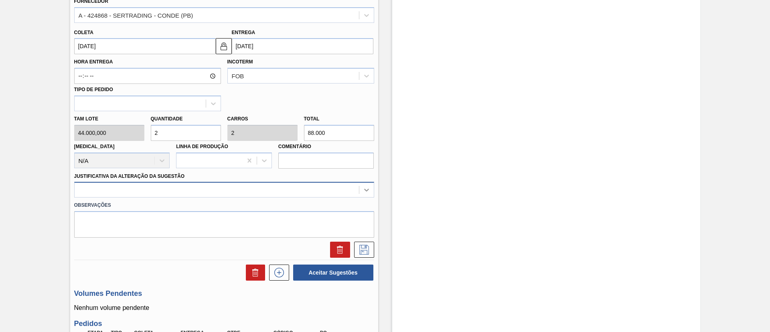
click at [365, 186] on icon at bounding box center [367, 190] width 8 height 8
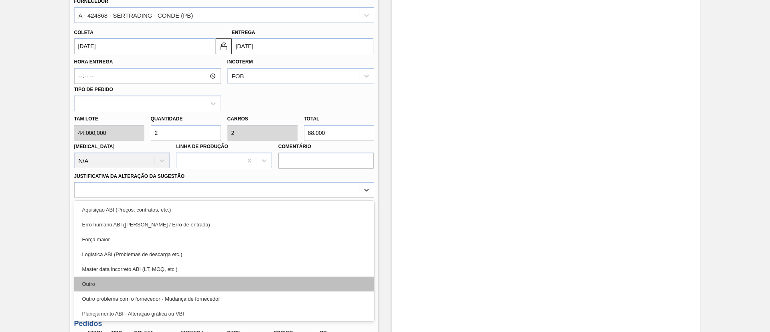
click at [91, 276] on div "Outro" at bounding box center [224, 283] width 300 height 15
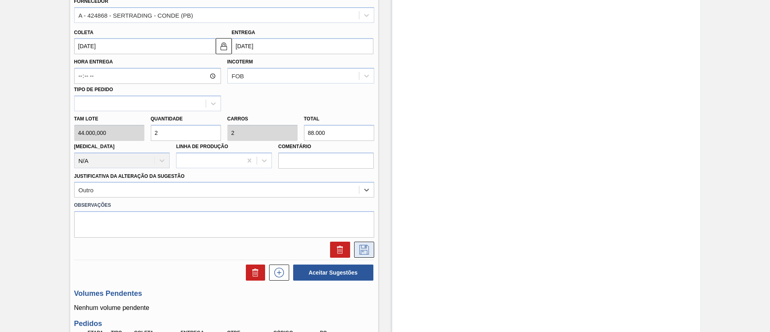
click at [362, 245] on icon at bounding box center [364, 250] width 13 height 10
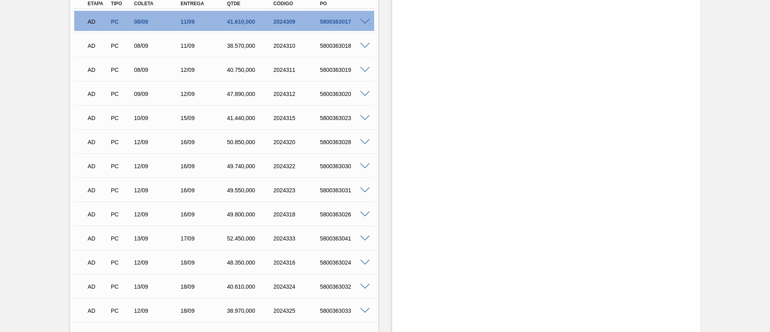
scroll to position [60, 0]
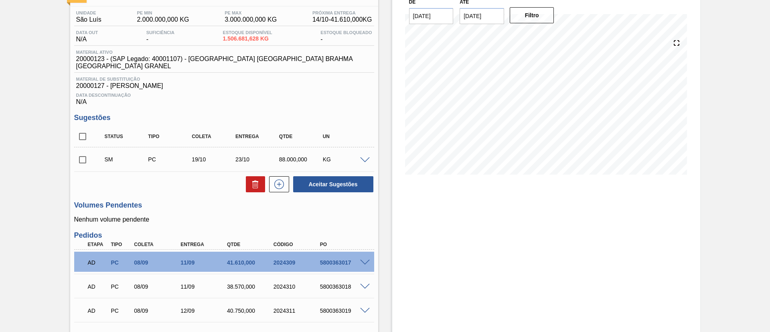
click at [80, 152] on input "checkbox" at bounding box center [82, 159] width 17 height 17
click at [331, 184] on button "Aceitar Sugestões" at bounding box center [333, 184] width 80 height 16
checkbox input "false"
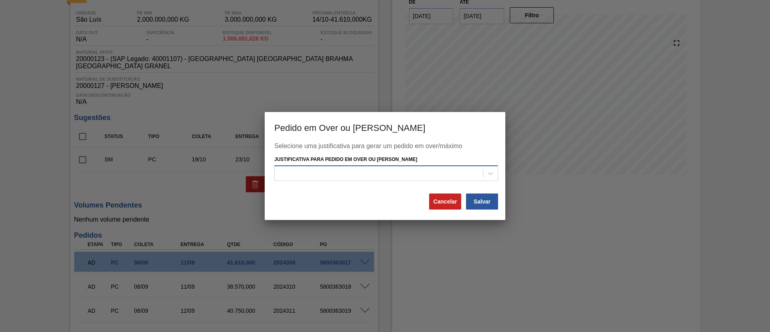
drag, startPoint x: 313, startPoint y: 174, endPoint x: 305, endPoint y: 179, distance: 9.5
click at [313, 174] on div at bounding box center [379, 173] width 208 height 12
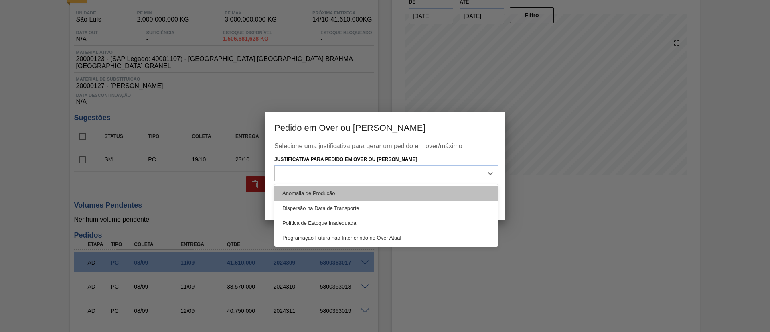
click at [301, 194] on div "Anomalia de Produção" at bounding box center [386, 193] width 224 height 15
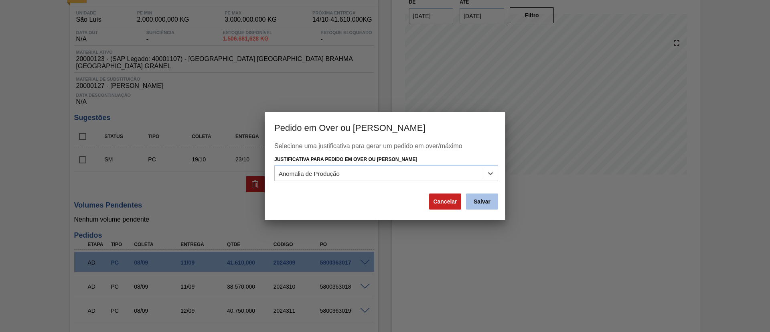
click at [489, 204] on button "Salvar" at bounding box center [482, 201] width 32 height 16
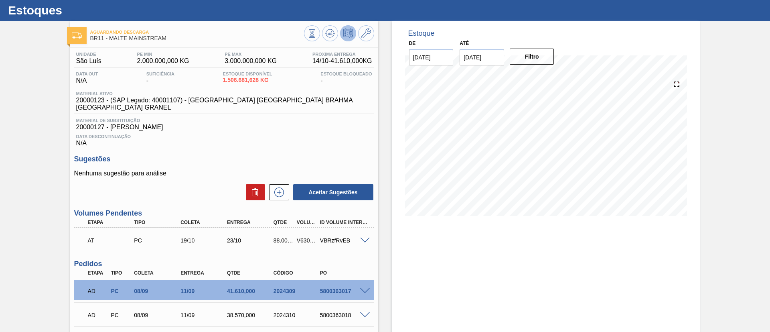
scroll to position [0, 0]
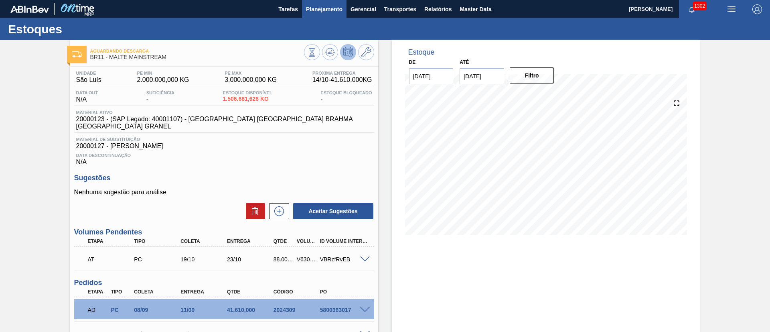
click at [324, 6] on span "Planejamento" at bounding box center [324, 9] width 37 height 10
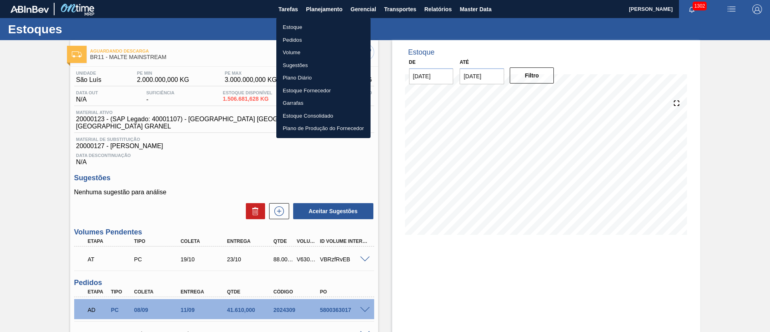
click at [299, 27] on li "Estoque" at bounding box center [323, 27] width 94 height 13
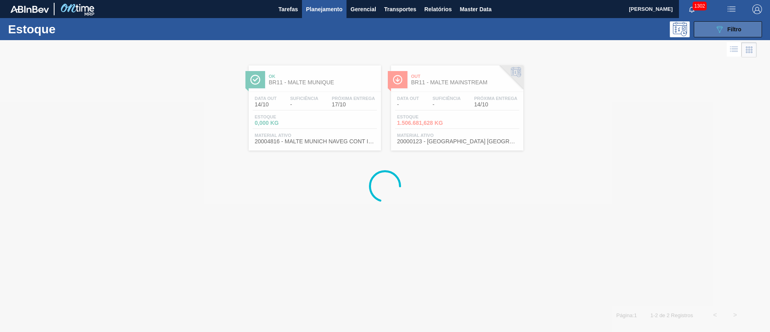
click at [725, 24] on div "089F7B8B-B2A5-4AFE-B5C0-19BA573D28AC Filtro" at bounding box center [728, 29] width 27 height 10
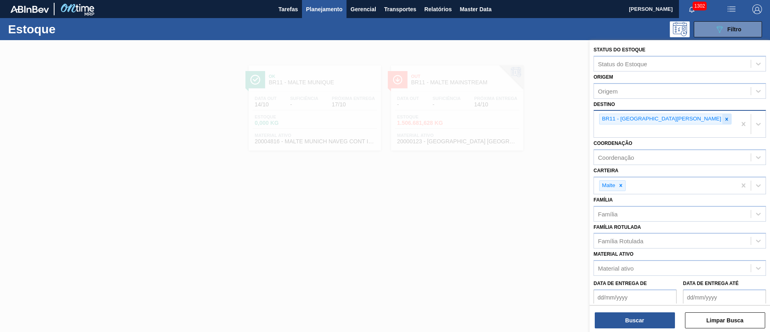
click at [724, 116] on icon at bounding box center [727, 119] width 6 height 6
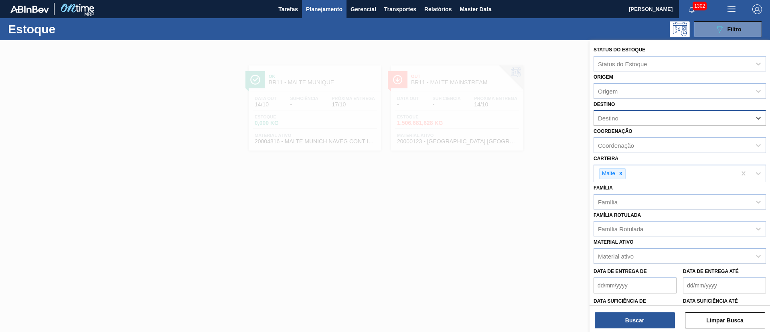
type input "18"
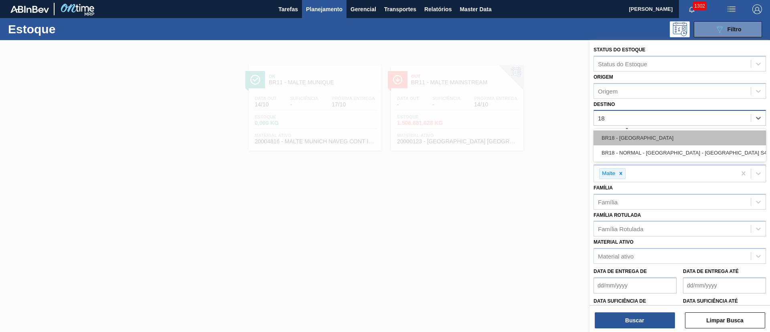
click at [604, 134] on div "BR18 - [GEOGRAPHIC_DATA]" at bounding box center [680, 137] width 173 height 15
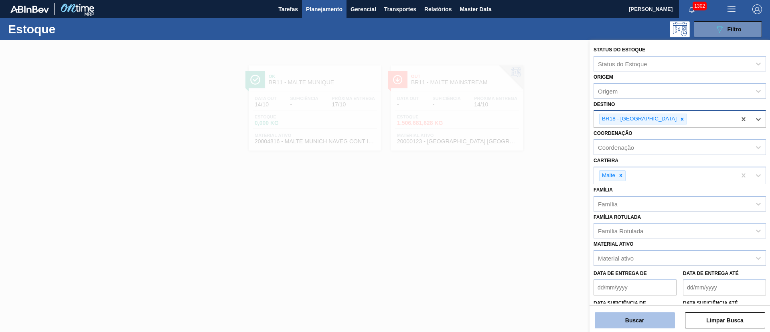
click at [632, 313] on button "Buscar" at bounding box center [635, 320] width 80 height 16
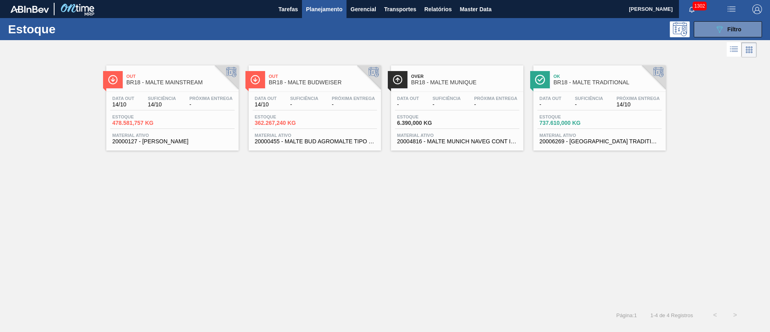
click at [566, 104] on div "Data out - Suficiência - Próxima Entrega 14/10" at bounding box center [600, 103] width 124 height 14
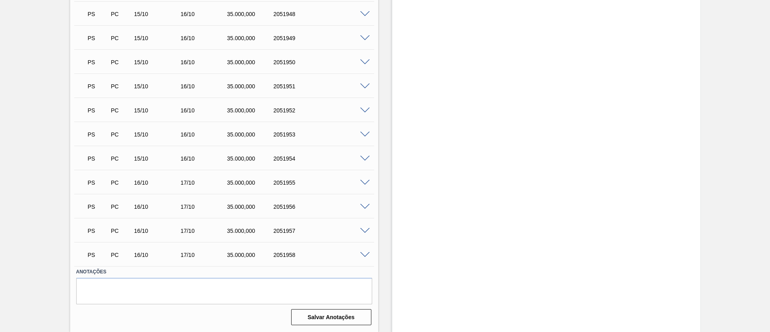
scroll to position [376, 0]
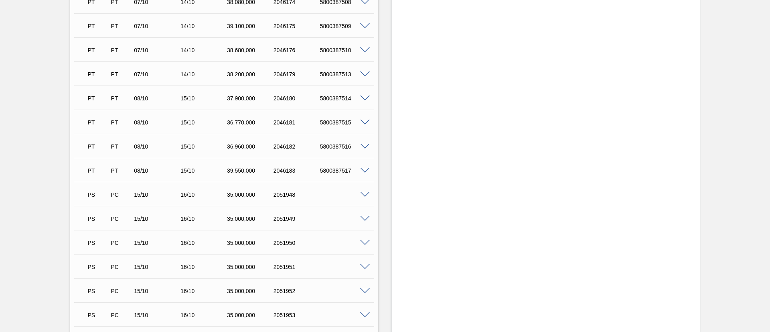
click at [367, 193] on span at bounding box center [365, 195] width 10 height 6
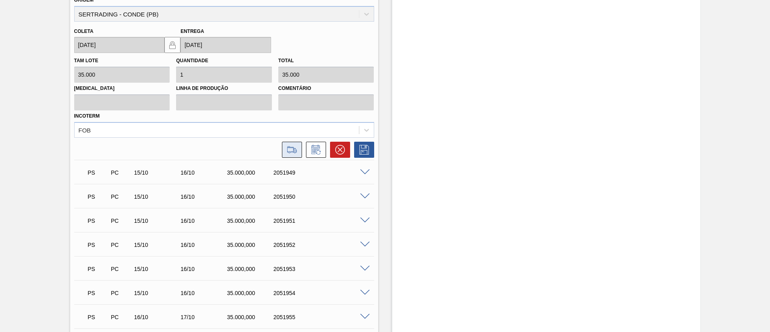
click at [287, 147] on icon at bounding box center [292, 149] width 10 height 6
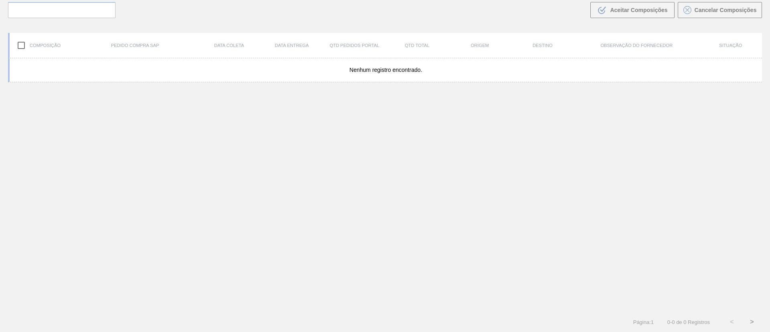
scroll to position [58, 0]
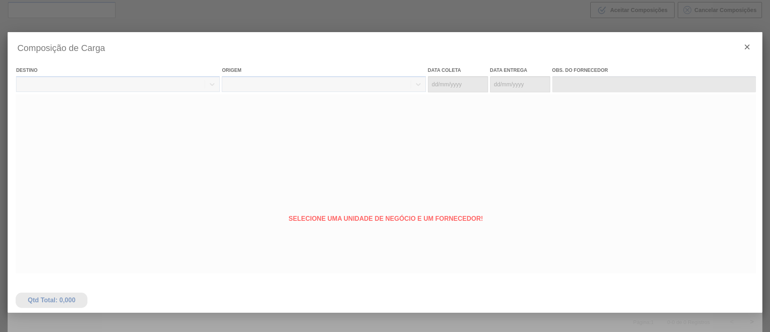
type coleta "[DATE]"
type Entrega "[DATE]"
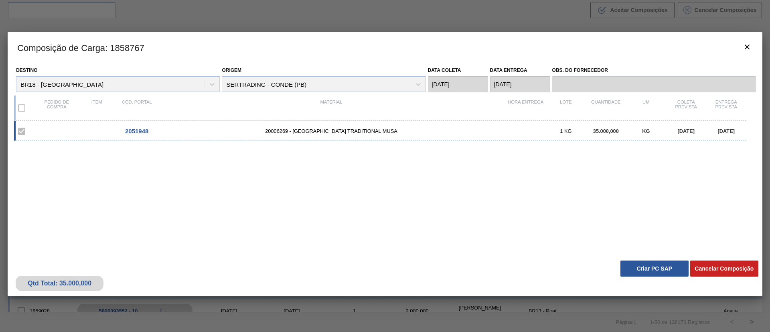
click at [644, 267] on button "Criar PC SAP" at bounding box center [655, 268] width 68 height 16
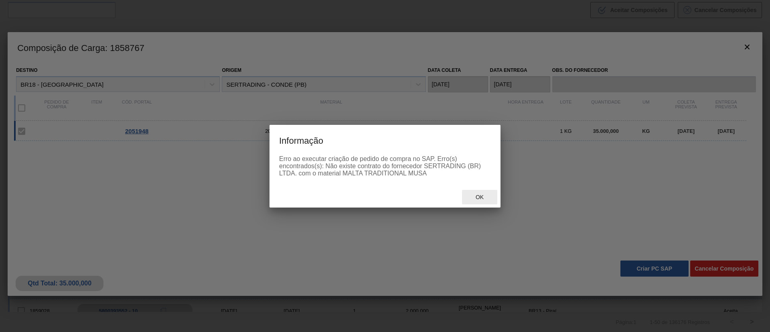
click at [487, 196] on span "Ok" at bounding box center [480, 197] width 21 height 6
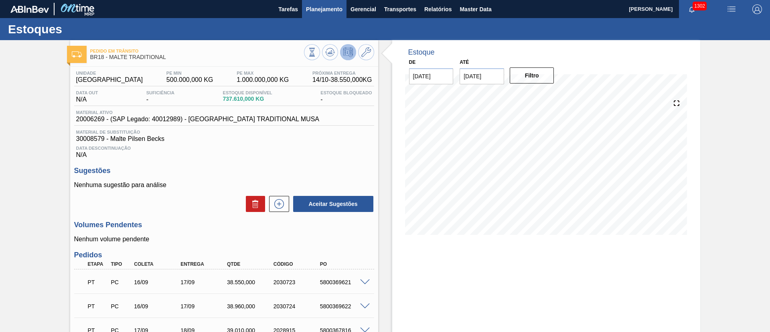
click at [321, 3] on button "Planejamento" at bounding box center [324, 9] width 45 height 18
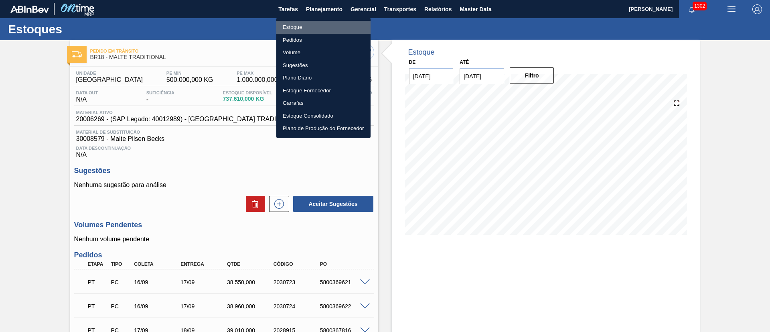
click at [305, 24] on li "Estoque" at bounding box center [323, 27] width 94 height 13
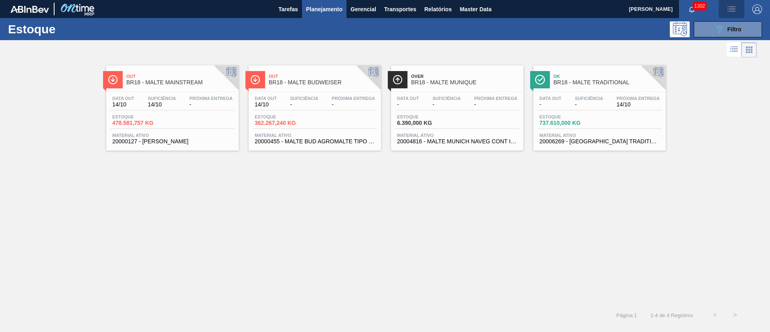
click at [720, 17] on button "button" at bounding box center [732, 9] width 26 height 18
click at [702, 86] on div at bounding box center [385, 166] width 770 height 332
drag, startPoint x: 717, startPoint y: 28, endPoint x: 705, endPoint y: 36, distance: 14.2
click at [718, 28] on icon "089F7B8B-B2A5-4AFE-B5C0-19BA573D28AC" at bounding box center [720, 29] width 10 height 10
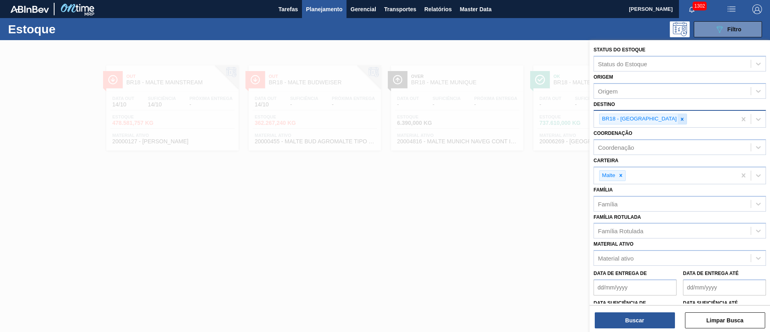
click at [680, 118] on icon at bounding box center [683, 119] width 6 height 6
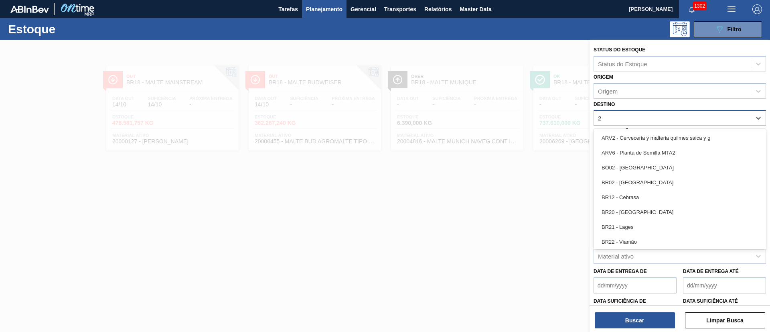
type input "22"
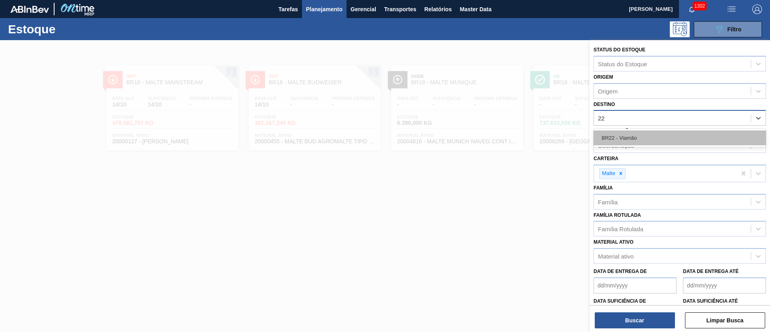
click at [637, 136] on div "BR22 - Viamão" at bounding box center [680, 137] width 173 height 15
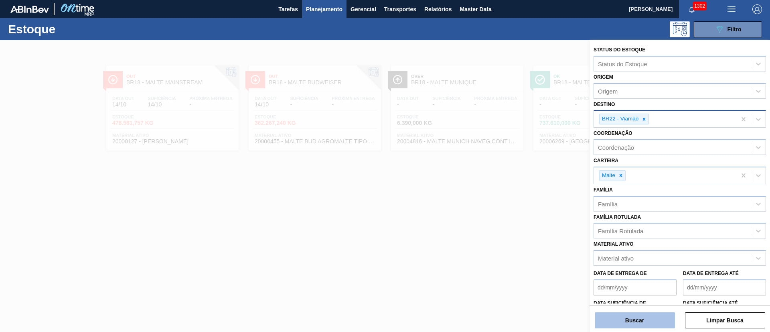
click at [633, 323] on button "Buscar" at bounding box center [635, 320] width 80 height 16
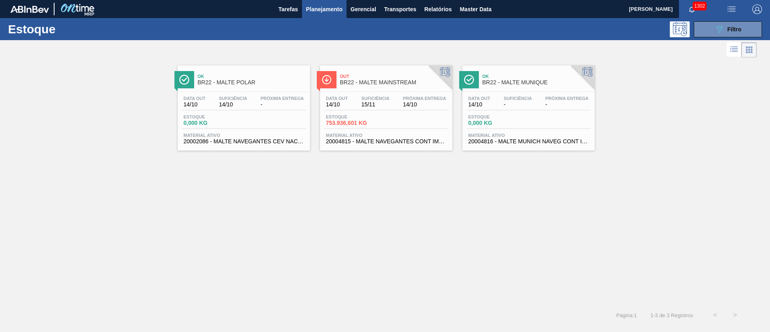
click at [372, 102] on span "15/11" at bounding box center [376, 105] width 28 height 6
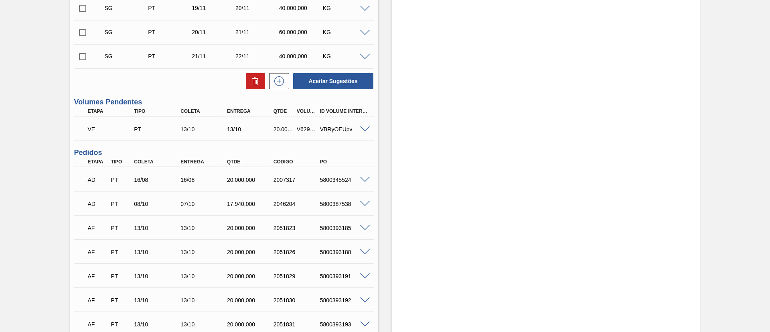
scroll to position [843, 0]
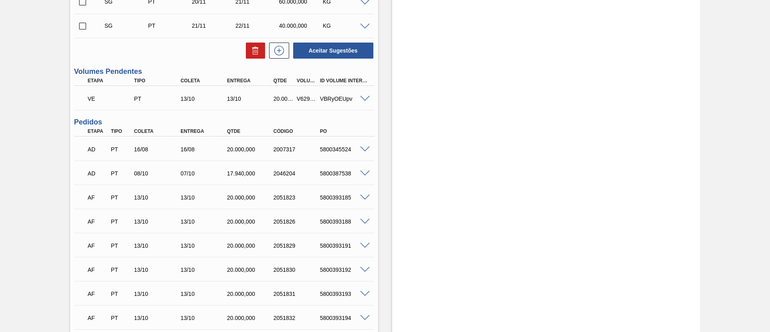
click at [366, 96] on span at bounding box center [365, 99] width 10 height 6
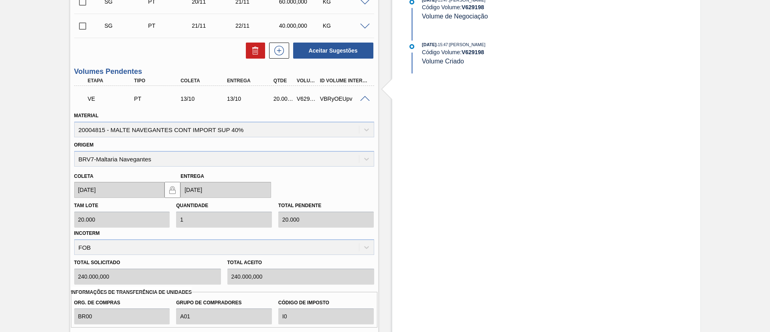
scroll to position [963, 0]
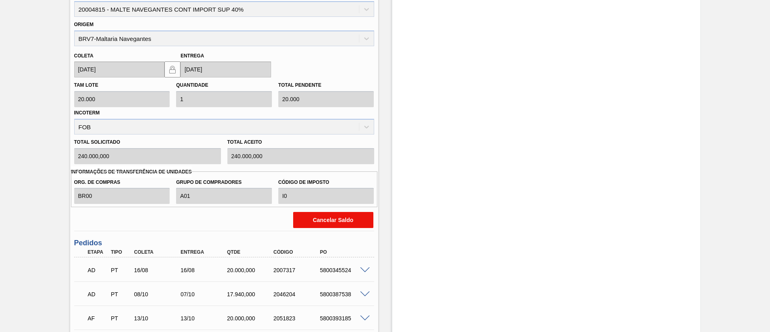
click at [305, 219] on button "Cancelar Saldo" at bounding box center [333, 220] width 80 height 16
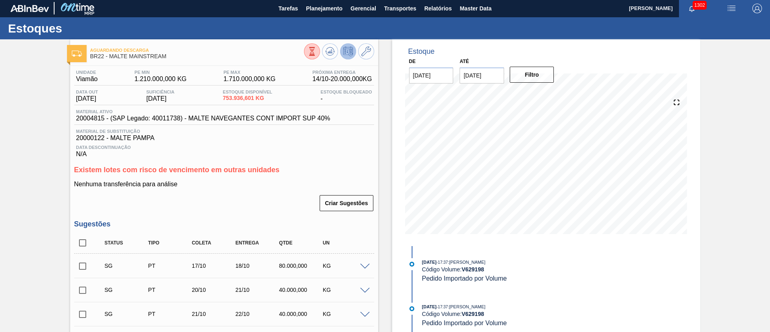
scroll to position [0, 0]
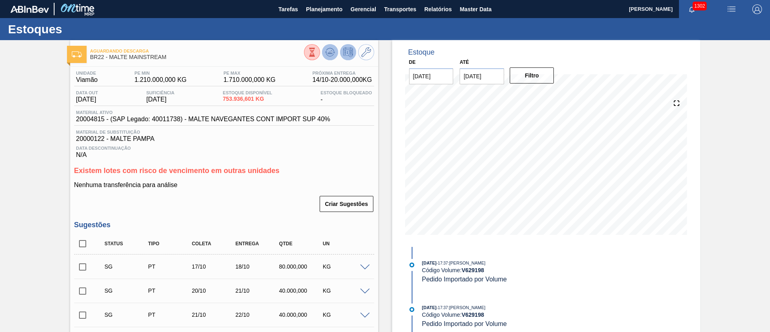
click at [324, 50] on button at bounding box center [330, 52] width 16 height 16
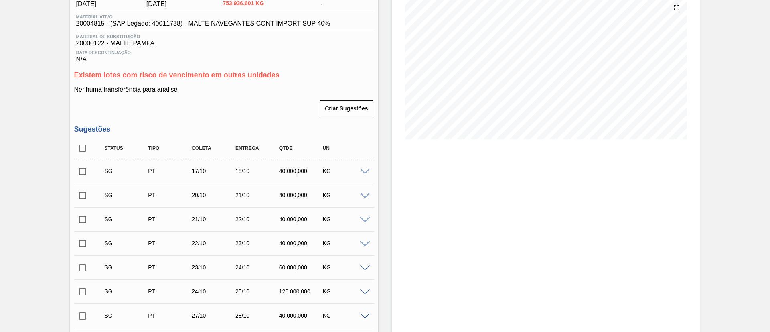
scroll to position [181, 0]
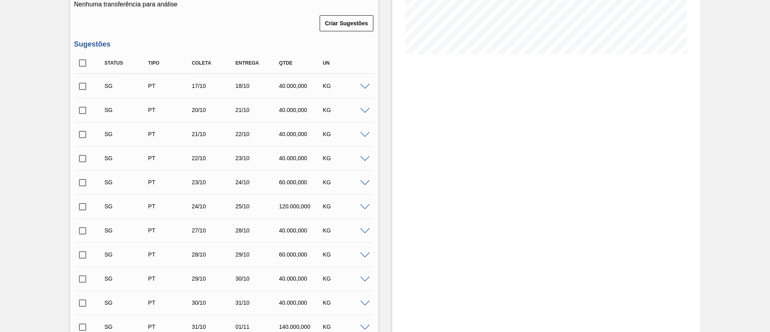
click at [363, 86] on span at bounding box center [365, 87] width 10 height 6
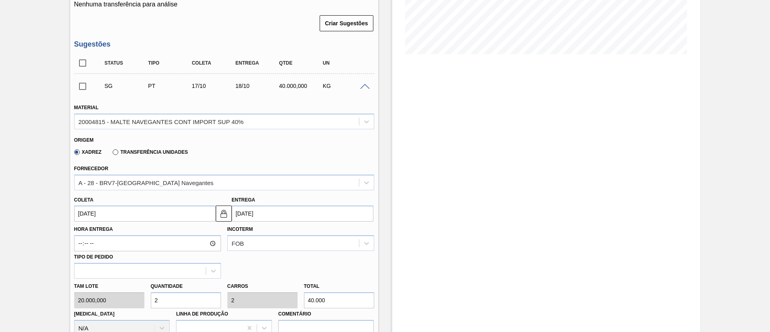
click at [116, 296] on div "Tam lote 20.000,000 Quantidade 2 Carros 2 Total 40.000 Doca N/A Linha de Produç…" at bounding box center [224, 306] width 307 height 57
type input "3"
type input "60.000"
type input "3"
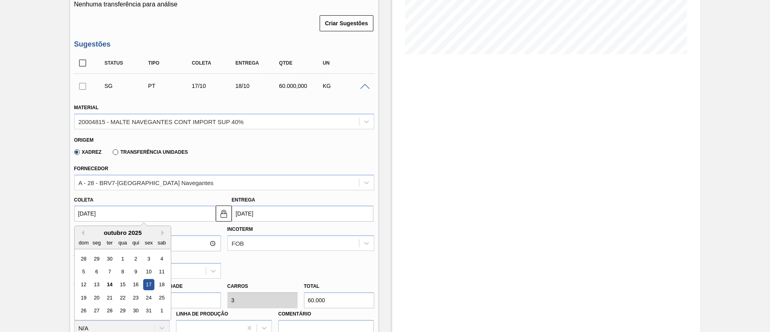
click at [79, 215] on input "[DATE]" at bounding box center [145, 213] width 142 height 16
click at [134, 282] on div "16" at bounding box center [135, 284] width 11 height 11
type input "[DATE]"
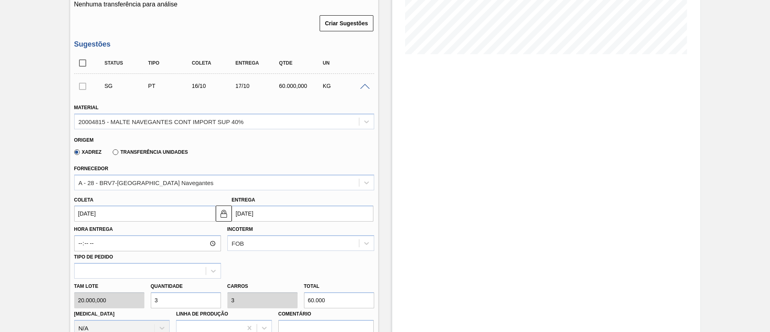
scroll to position [482, 0]
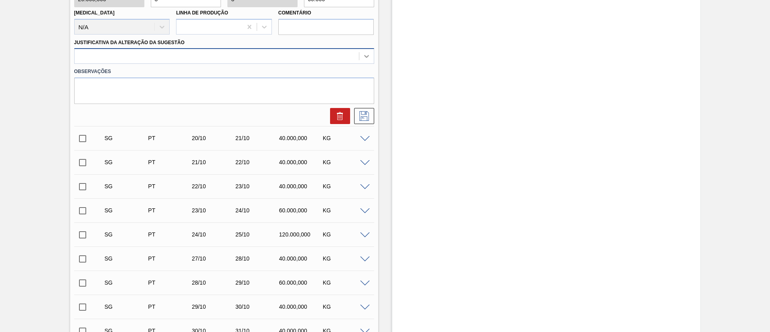
click at [366, 55] on icon at bounding box center [367, 56] width 8 height 8
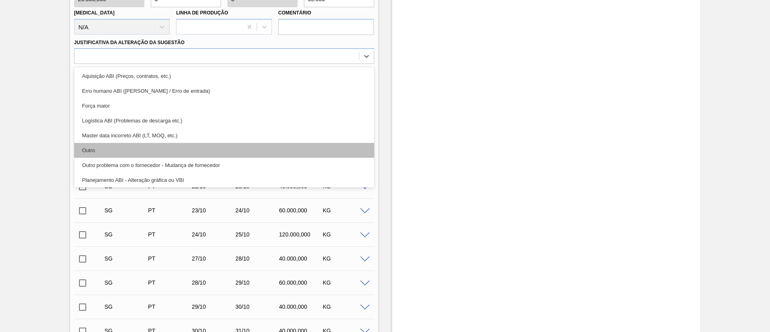
click at [122, 153] on div "Outro" at bounding box center [224, 150] width 300 height 15
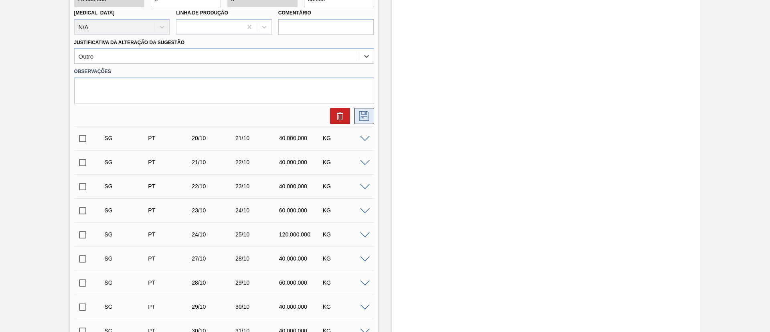
click at [371, 112] on button at bounding box center [364, 116] width 20 height 16
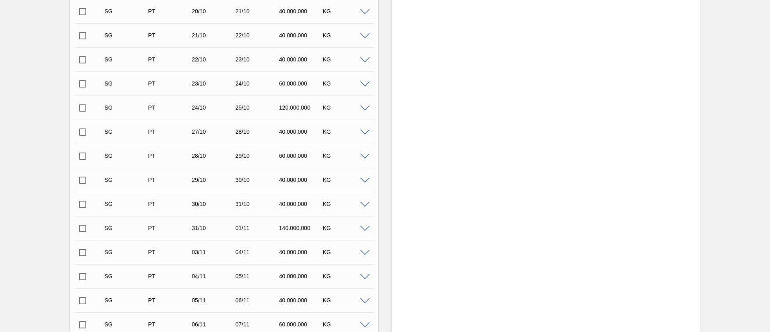
scroll to position [181, 0]
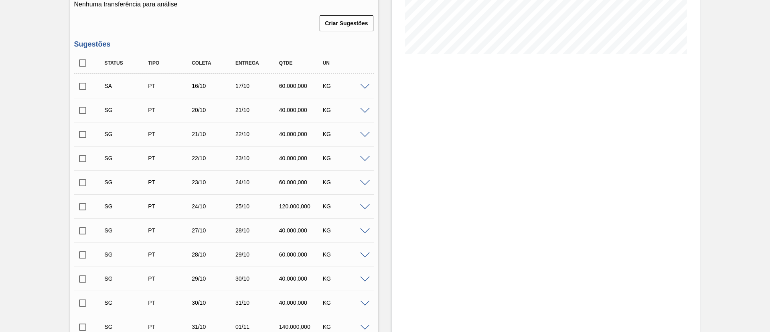
click at [85, 85] on input "checkbox" at bounding box center [82, 86] width 17 height 17
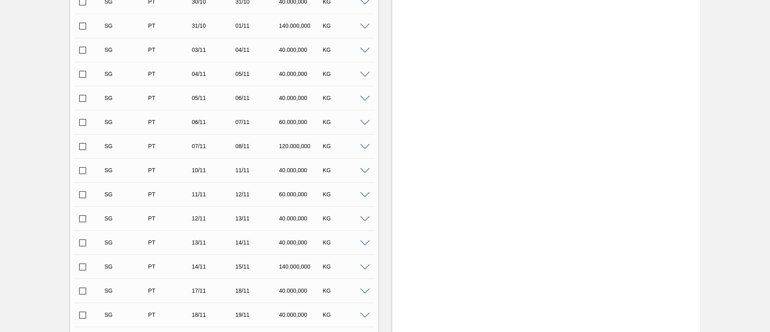
scroll to position [783, 0]
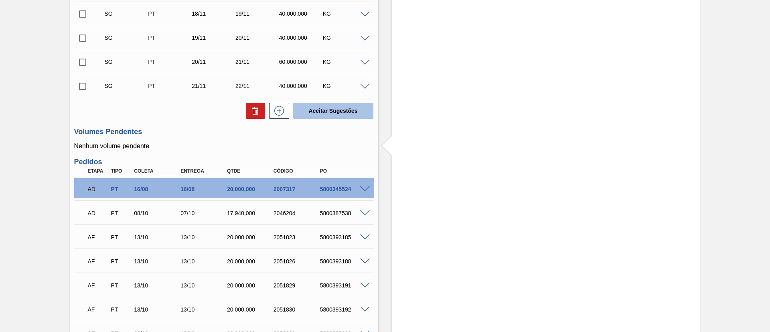
click at [325, 108] on button "Aceitar Sugestões" at bounding box center [333, 111] width 80 height 16
checkbox input "false"
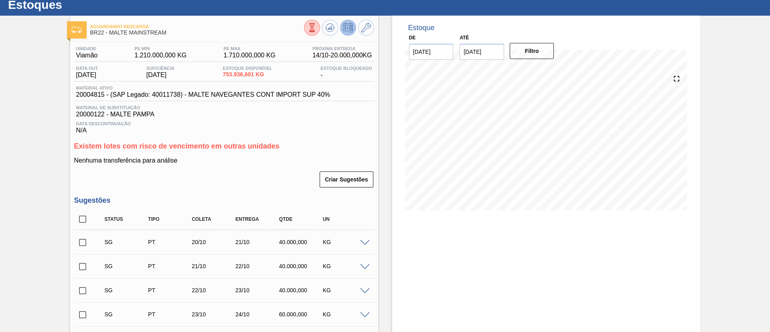
scroll to position [0, 0]
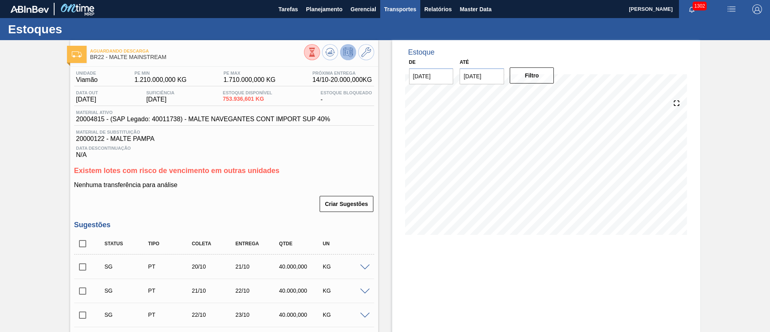
click at [406, 11] on span "Transportes" at bounding box center [400, 9] width 32 height 10
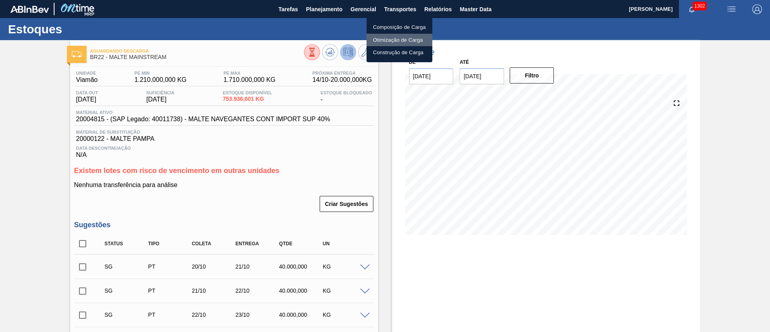
click at [388, 37] on li "Otimização de Carga" at bounding box center [400, 40] width 66 height 13
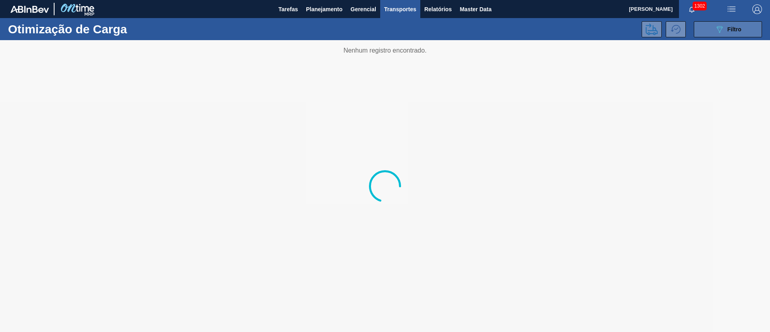
click at [731, 29] on span "Filtro" at bounding box center [735, 29] width 14 height 6
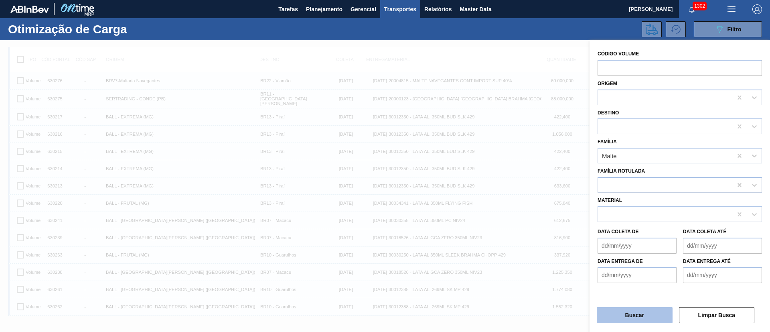
click at [638, 314] on button "Buscar" at bounding box center [635, 315] width 76 height 16
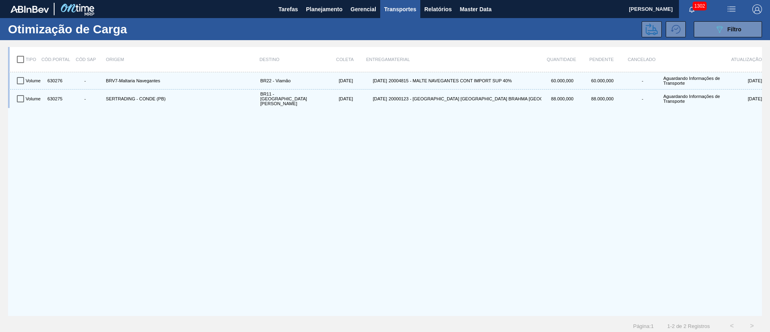
click at [22, 57] on input "checkbox" at bounding box center [20, 59] width 17 height 17
checkbox input "true"
click at [650, 29] on icon at bounding box center [652, 29] width 12 height 12
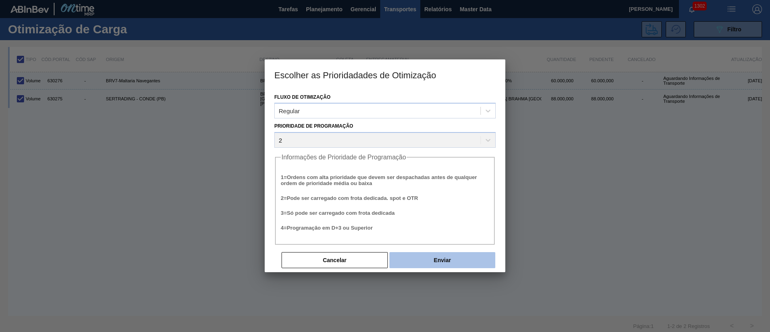
click at [428, 263] on button "Enviar" at bounding box center [443, 260] width 106 height 16
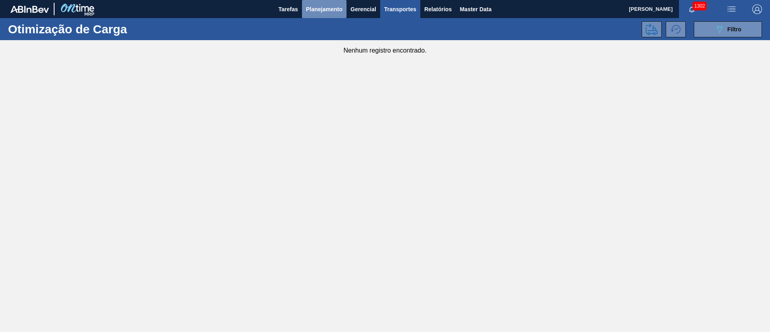
click at [314, 7] on span "Planejamento" at bounding box center [324, 9] width 37 height 10
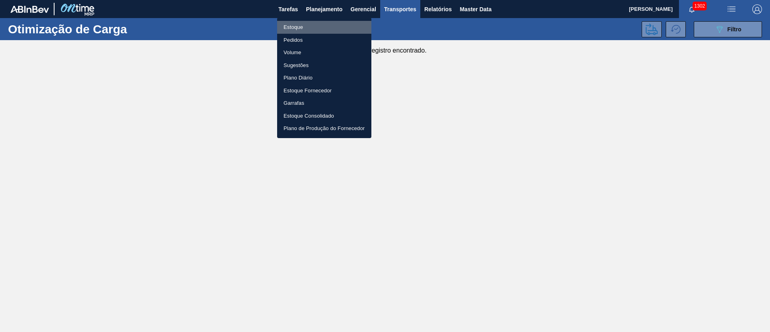
click at [299, 27] on li "Estoque" at bounding box center [324, 27] width 94 height 13
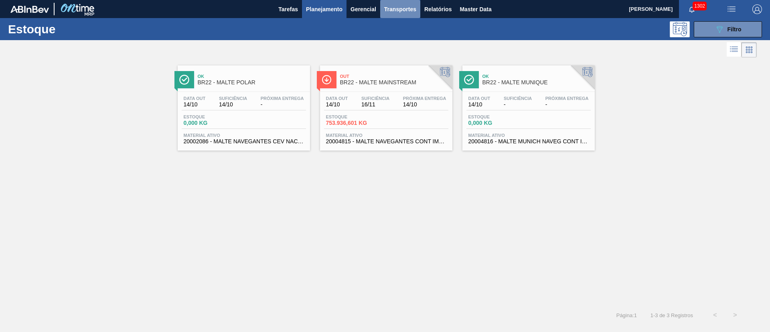
click at [398, 8] on span "Transportes" at bounding box center [400, 9] width 32 height 10
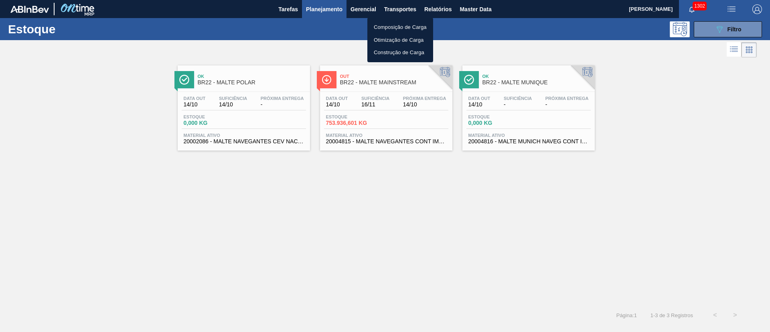
click at [393, 39] on li "Otimização de Carga" at bounding box center [401, 40] width 66 height 13
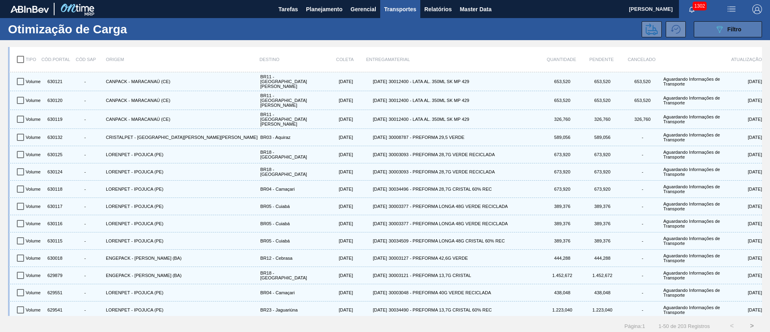
click at [718, 31] on icon "089F7B8B-B2A5-4AFE-B5C0-19BA573D28AC" at bounding box center [720, 29] width 10 height 10
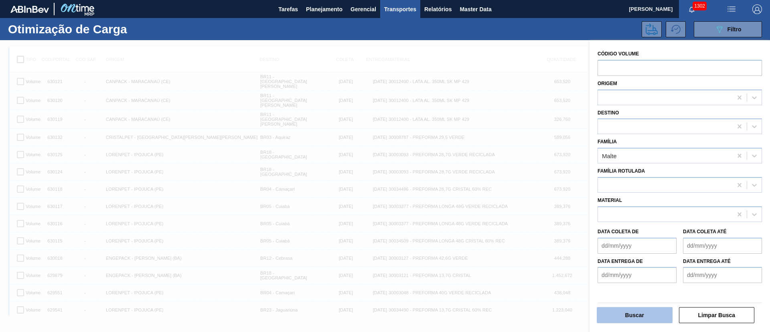
click at [628, 311] on button "Buscar" at bounding box center [635, 315] width 76 height 16
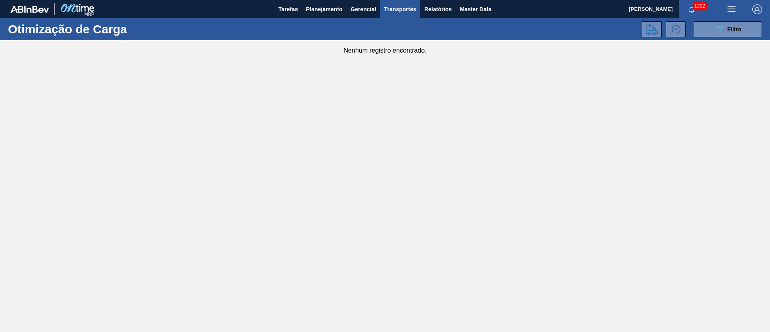
drag, startPoint x: 364, startPoint y: 180, endPoint x: 255, endPoint y: 104, distance: 132.6
click at [364, 180] on main "Tarefas Planejamento Gerencial Transportes Relatórios Master Data Leandro de Pa…" at bounding box center [385, 166] width 770 height 332
click at [313, 10] on span "Planejamento" at bounding box center [324, 9] width 37 height 10
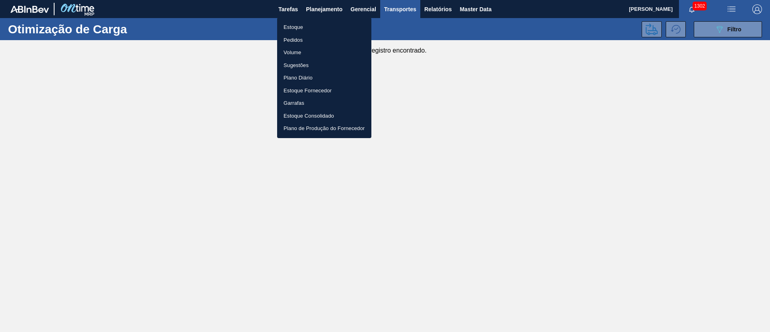
click at [295, 27] on li "Estoque" at bounding box center [324, 27] width 94 height 13
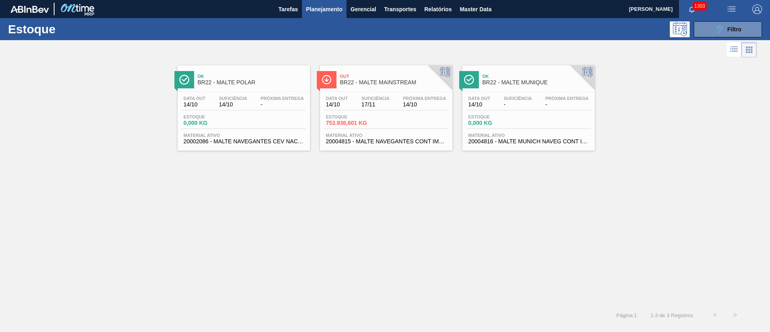
click at [323, 9] on span "Planejamento" at bounding box center [324, 9] width 37 height 10
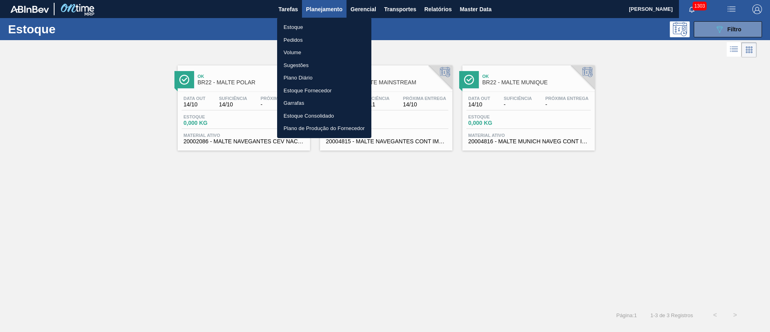
click at [294, 41] on li "Pedidos" at bounding box center [324, 40] width 94 height 13
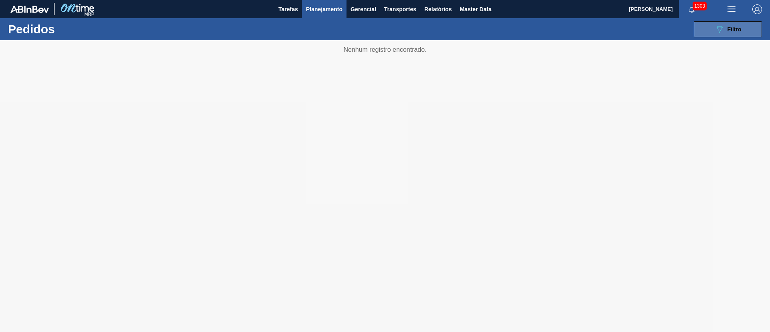
click at [728, 29] on span "Filtro" at bounding box center [735, 29] width 14 height 6
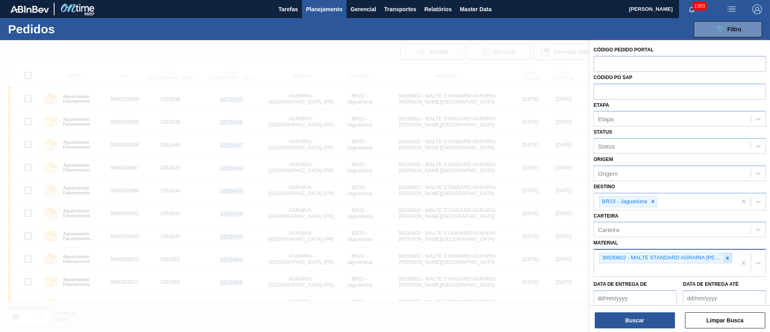
click at [727, 257] on icon at bounding box center [728, 257] width 3 height 3
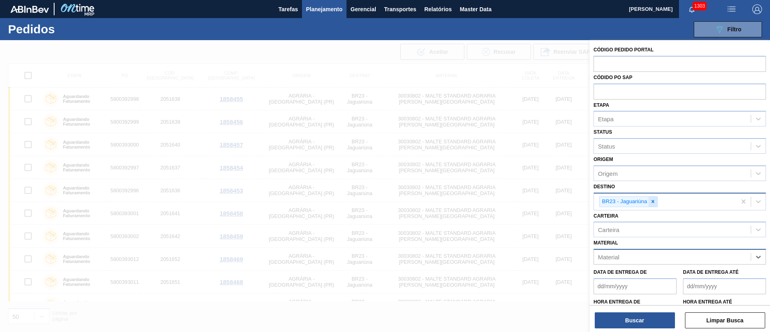
click at [653, 199] on icon at bounding box center [653, 202] width 6 height 6
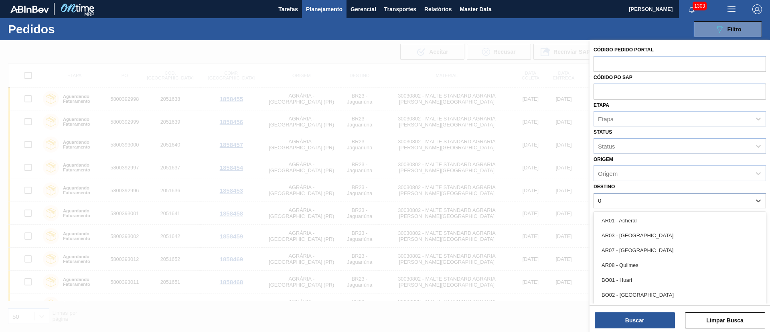
type input "03"
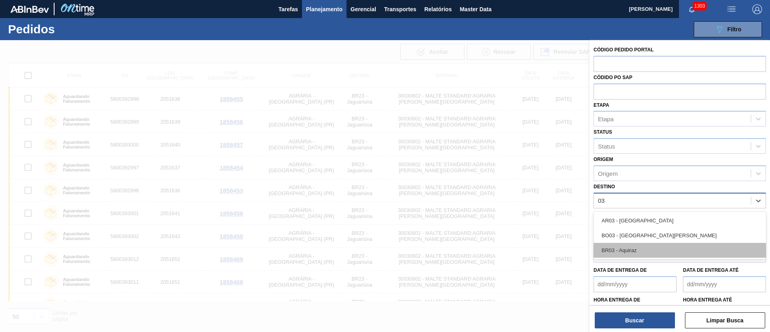
click at [618, 255] on div "BR03 - Aquiraz" at bounding box center [680, 250] width 173 height 15
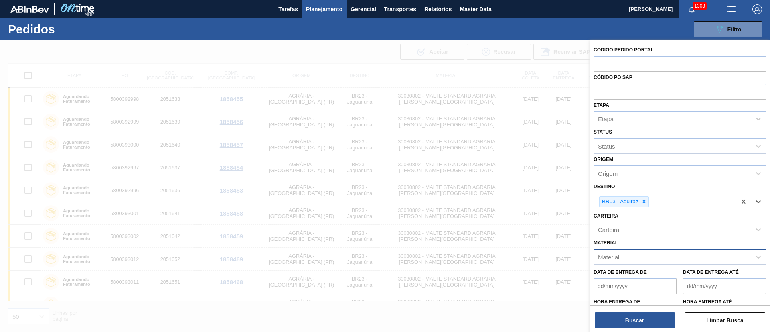
click at [616, 229] on div "Carteira" at bounding box center [608, 229] width 21 height 7
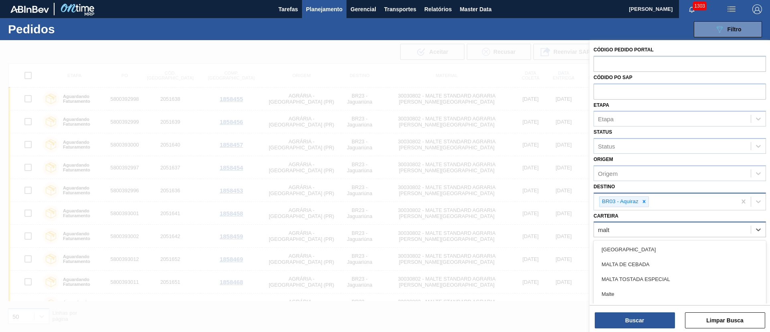
type input "malte"
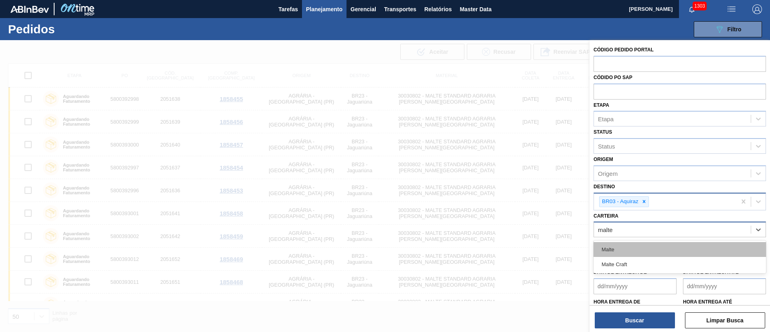
click at [612, 249] on div "Malte" at bounding box center [680, 249] width 173 height 15
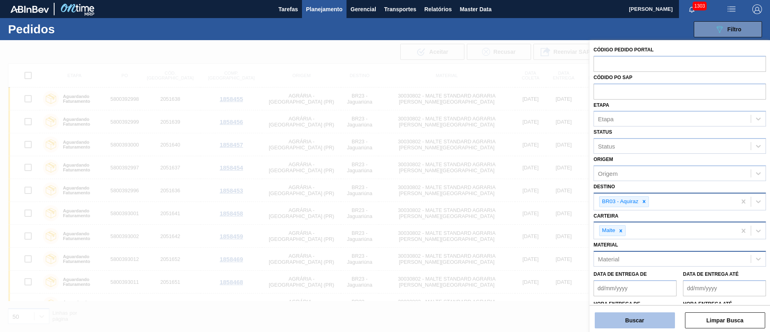
click at [622, 319] on button "Buscar" at bounding box center [635, 320] width 80 height 16
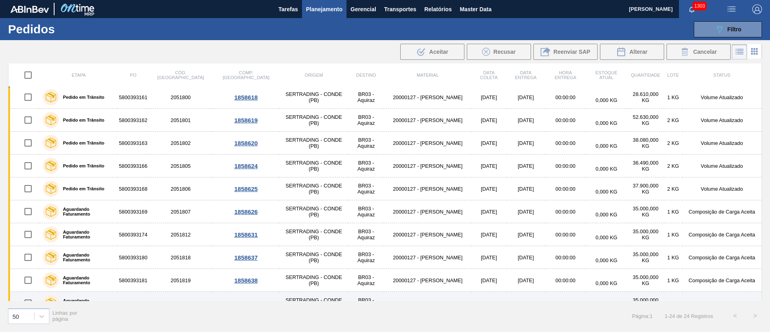
scroll to position [181, 0]
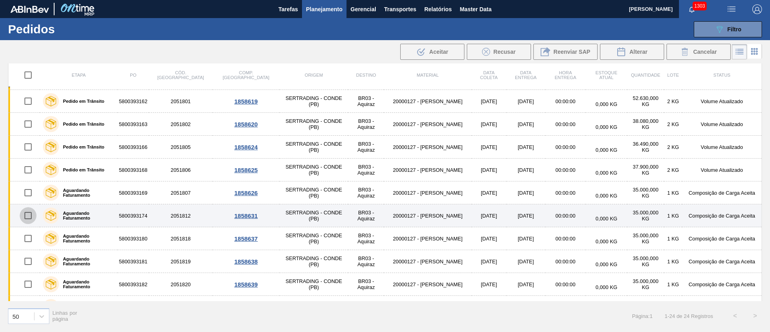
click at [34, 212] on input "checkbox" at bounding box center [28, 215] width 17 height 17
checkbox input "true"
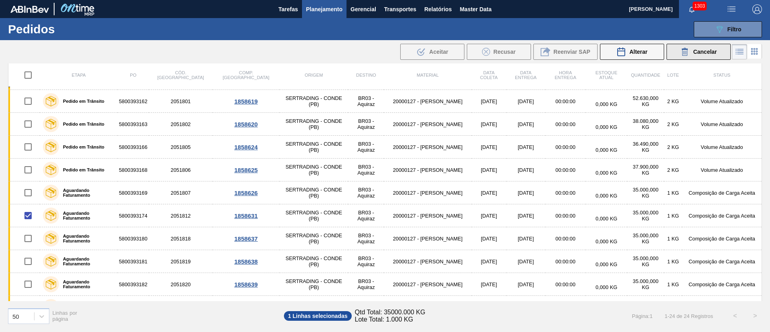
click at [706, 46] on button "Cancelar" at bounding box center [699, 52] width 64 height 16
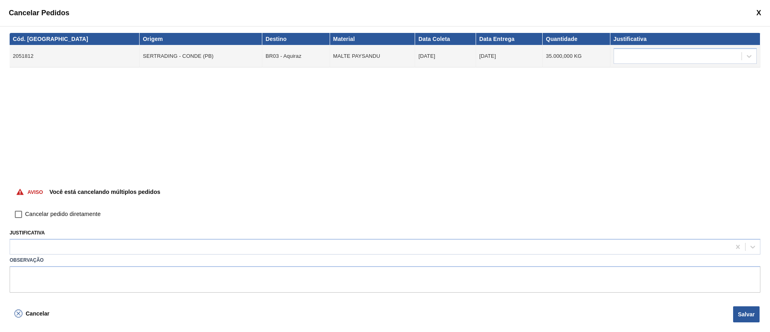
click at [23, 212] on input "Cancelar pedido diretamente" at bounding box center [19, 214] width 14 height 14
checkbox input "true"
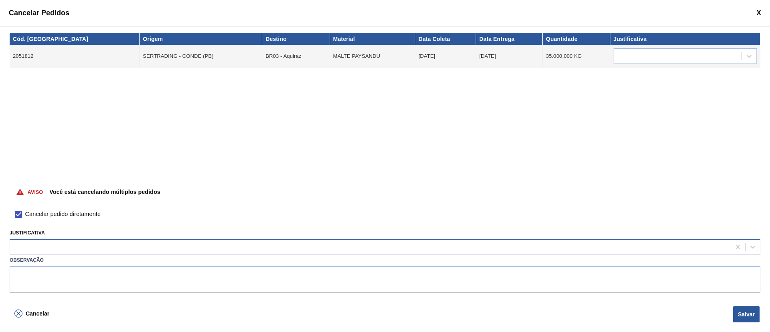
click at [27, 250] on div at bounding box center [370, 247] width 721 height 12
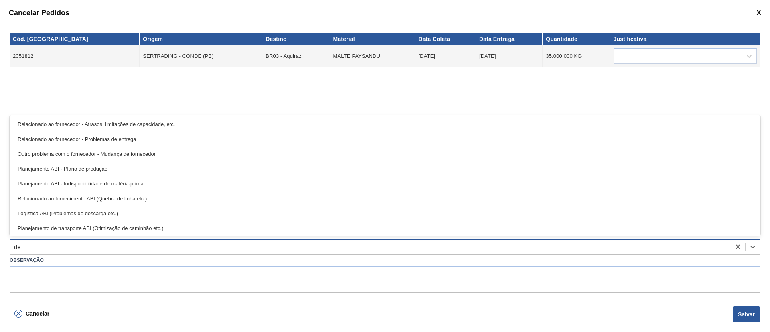
type input "des"
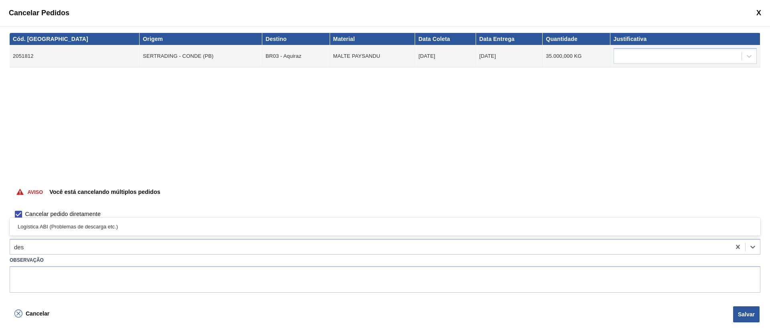
drag, startPoint x: 51, startPoint y: 224, endPoint x: 486, endPoint y: 312, distance: 443.0
click at [52, 224] on div "Logística ABI (Problemas de descarga etc.)" at bounding box center [385, 226] width 751 height 15
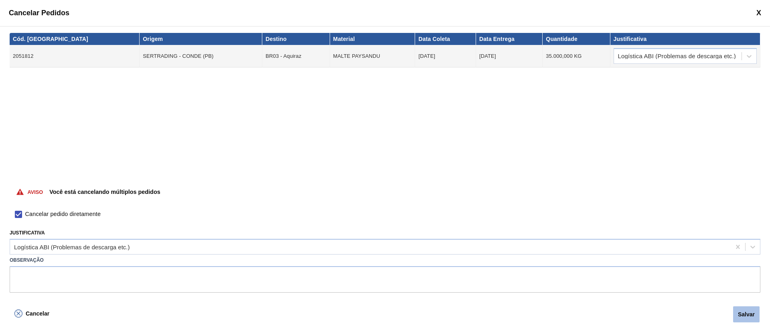
click at [743, 310] on button "Salvar" at bounding box center [747, 314] width 26 height 16
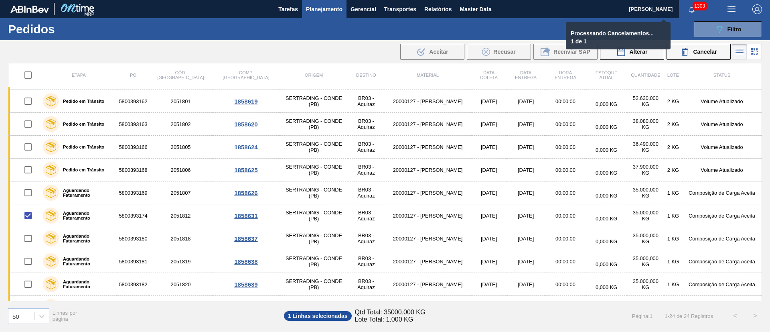
checkbox input "false"
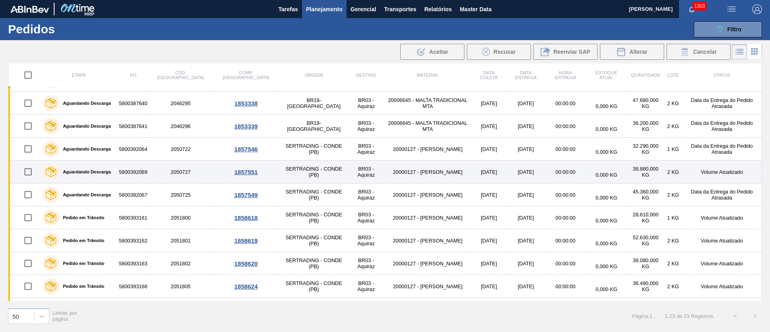
scroll to position [60, 0]
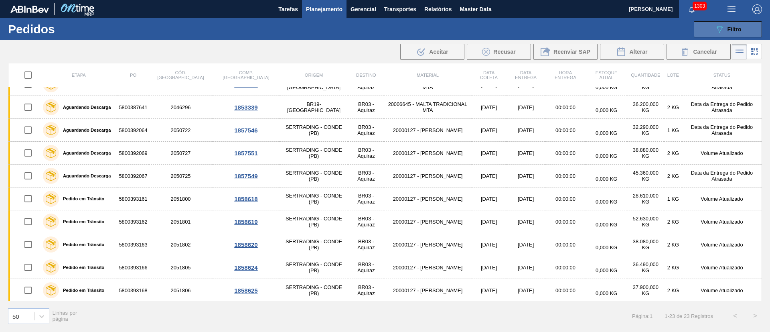
click at [735, 31] on span "Filtro" at bounding box center [735, 29] width 14 height 6
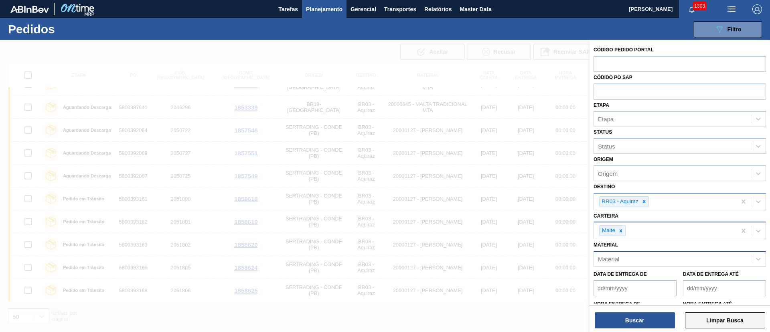
click at [713, 313] on button "Limpar Busca" at bounding box center [725, 320] width 80 height 16
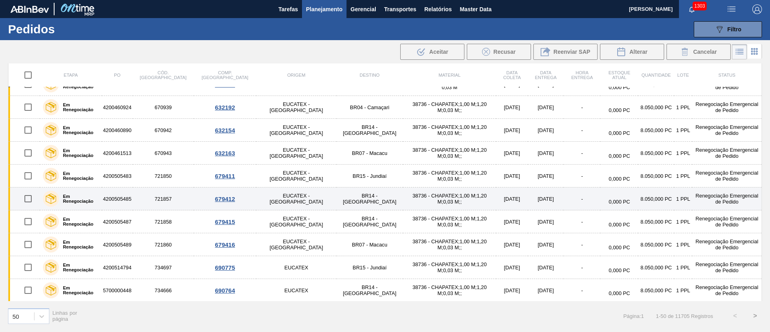
scroll to position [0, 0]
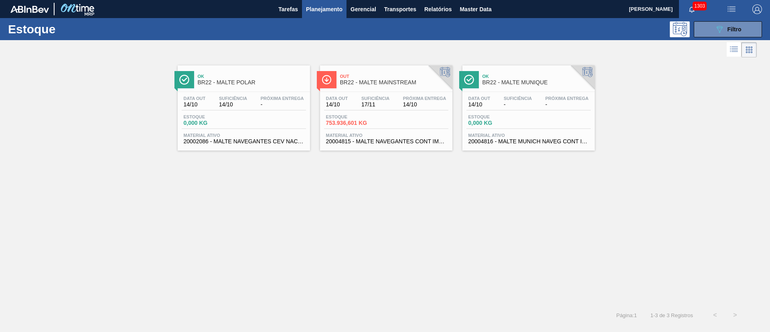
click at [322, 5] on span "Planejamento" at bounding box center [324, 9] width 37 height 10
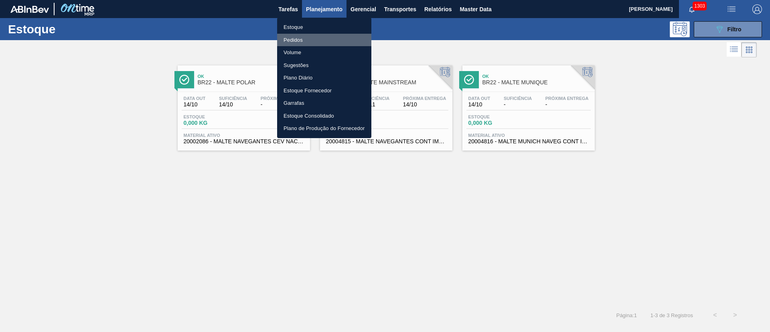
click at [299, 40] on li "Pedidos" at bounding box center [324, 40] width 94 height 13
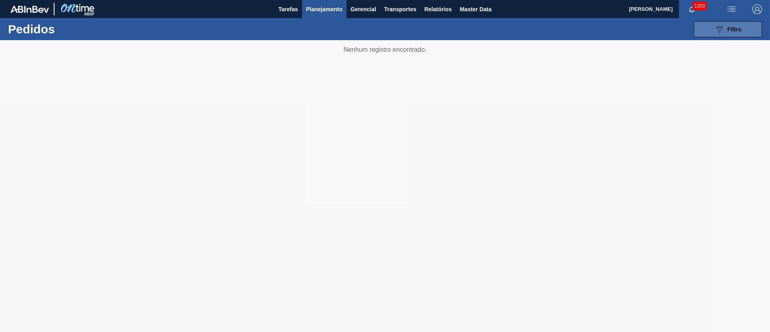
click at [729, 30] on span "Filtro" at bounding box center [735, 29] width 14 height 6
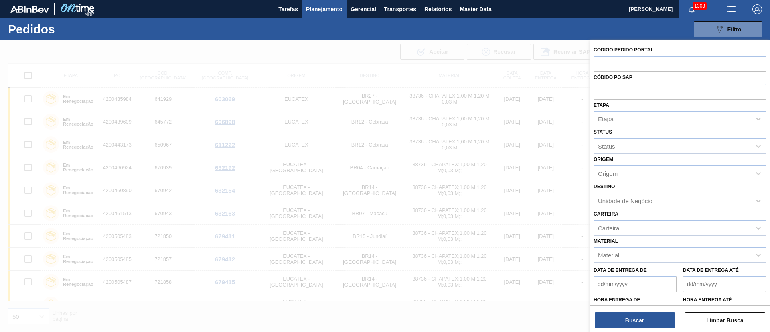
click at [616, 199] on div "Unidade de Negócio" at bounding box center [625, 200] width 55 height 7
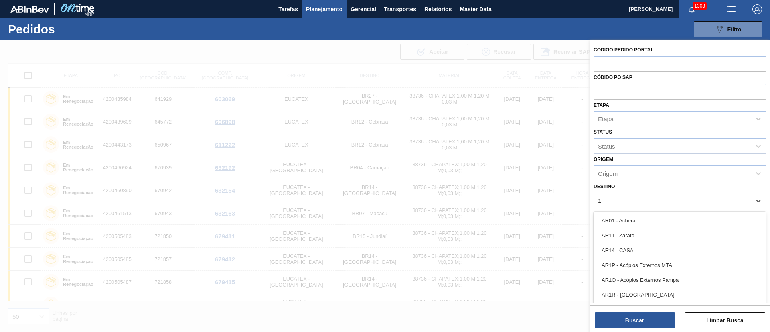
type input "18"
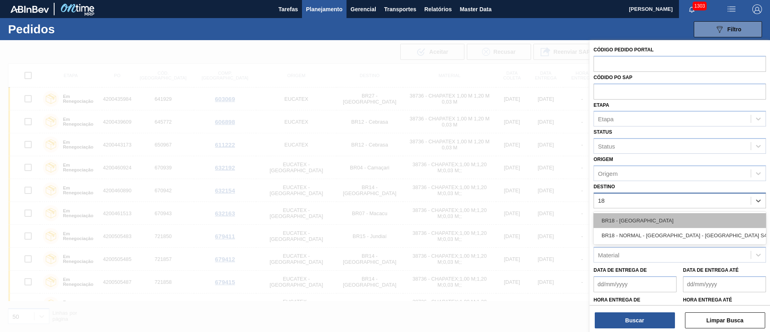
click at [620, 219] on div "BR18 - [GEOGRAPHIC_DATA]" at bounding box center [680, 220] width 173 height 15
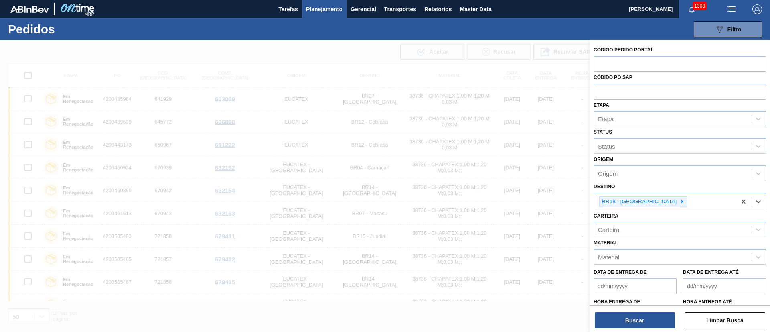
click at [616, 229] on div "Carteira" at bounding box center [608, 229] width 21 height 7
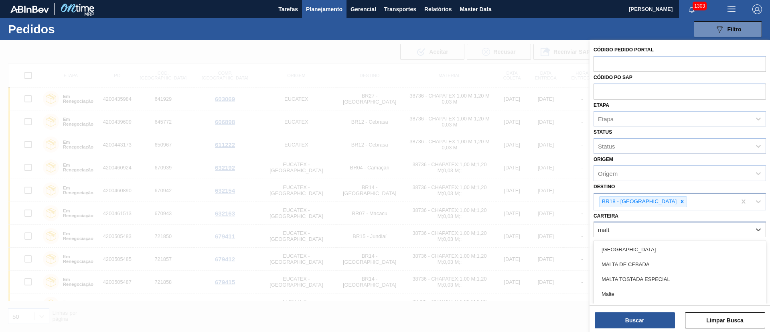
type input "malte"
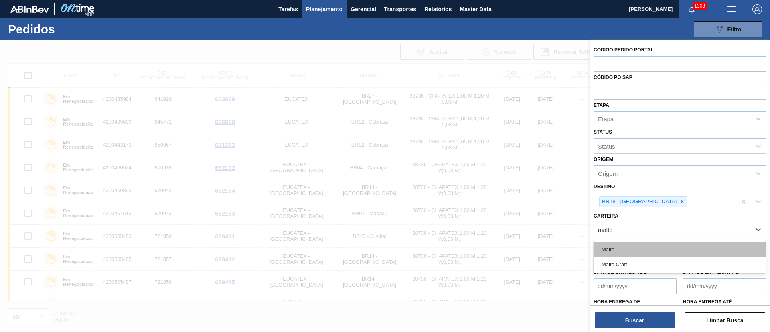
click at [618, 248] on div "Malte" at bounding box center [680, 249] width 173 height 15
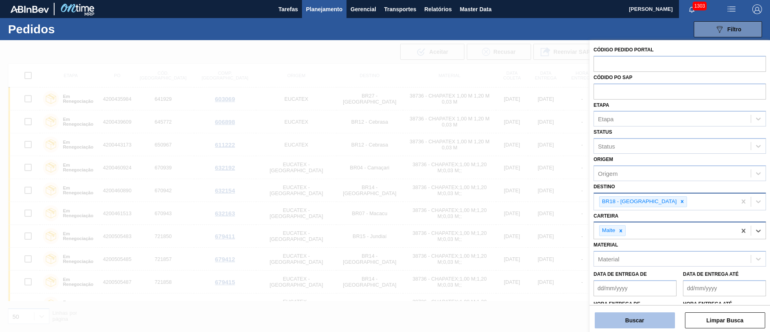
click at [626, 318] on button "Buscar" at bounding box center [635, 320] width 80 height 16
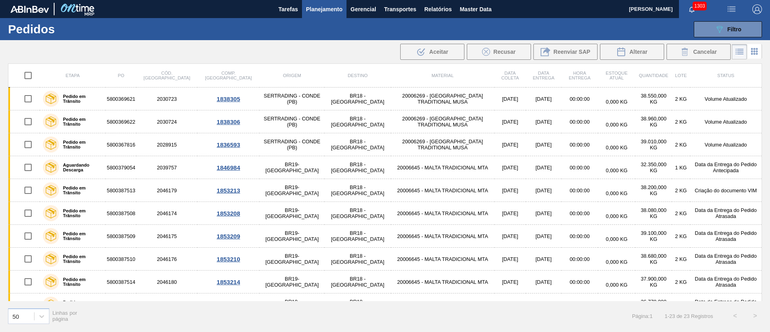
click at [329, 8] on span "Planejamento" at bounding box center [324, 9] width 37 height 10
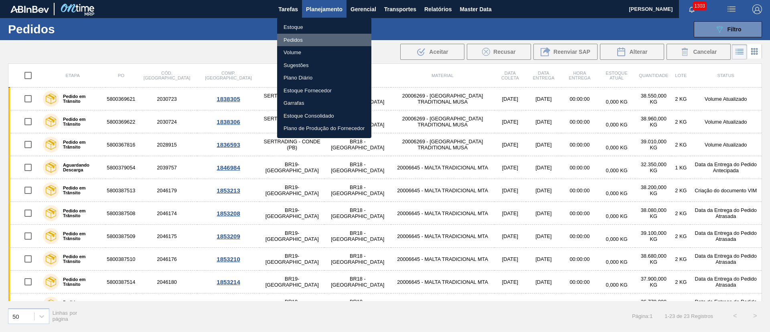
click at [294, 42] on li "Pedidos" at bounding box center [324, 40] width 94 height 13
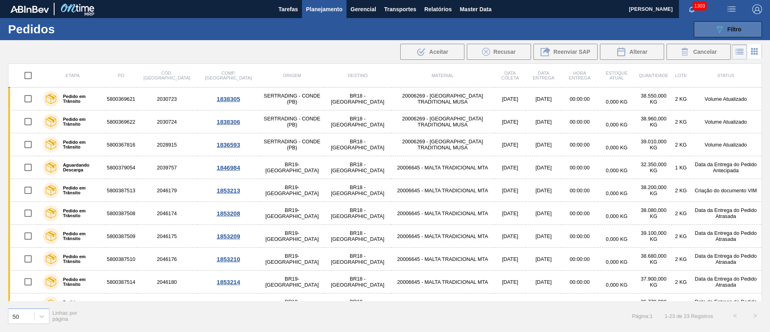
click at [723, 32] on icon "089F7B8B-B2A5-4AFE-B5C0-19BA573D28AC" at bounding box center [720, 29] width 10 height 10
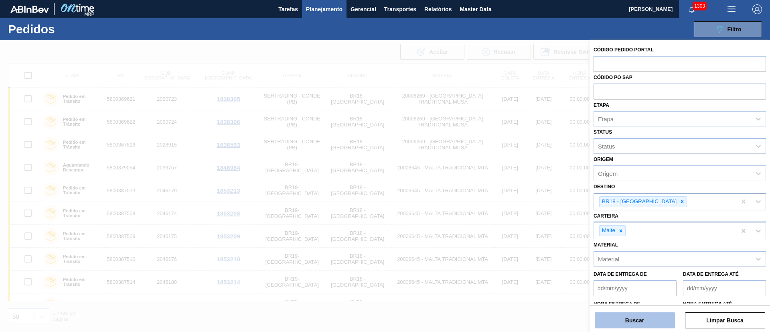
click at [628, 317] on button "Buscar" at bounding box center [635, 320] width 80 height 16
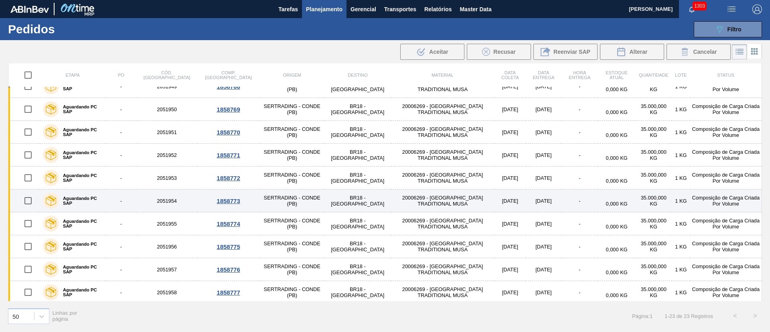
scroll to position [313, 0]
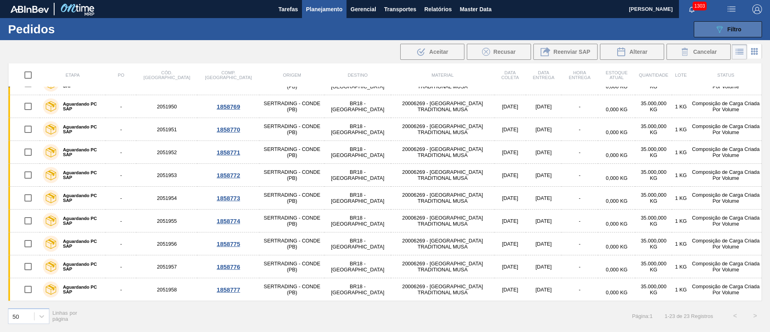
click at [724, 30] on icon "089F7B8B-B2A5-4AFE-B5C0-19BA573D28AC" at bounding box center [720, 29] width 10 height 10
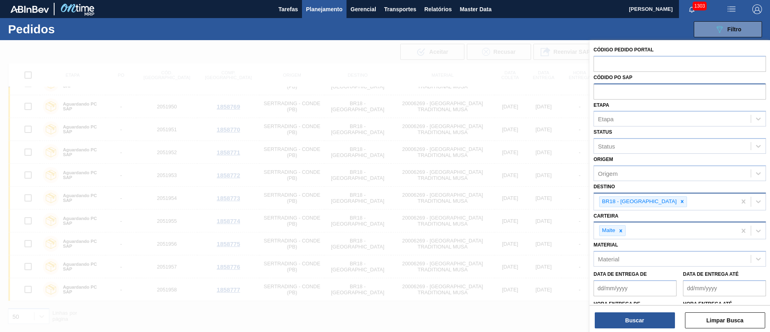
click at [612, 90] on input "text" at bounding box center [680, 90] width 173 height 15
type input "pc"
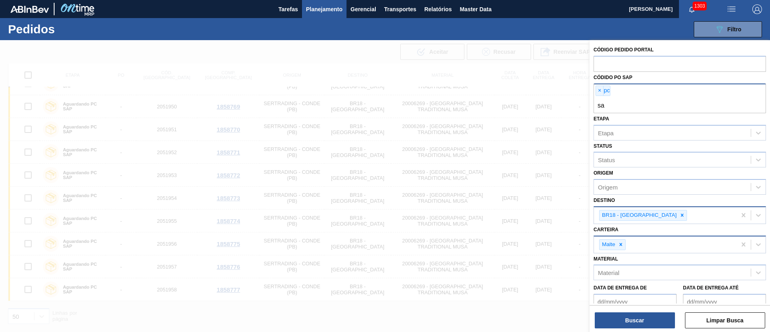
type input "s"
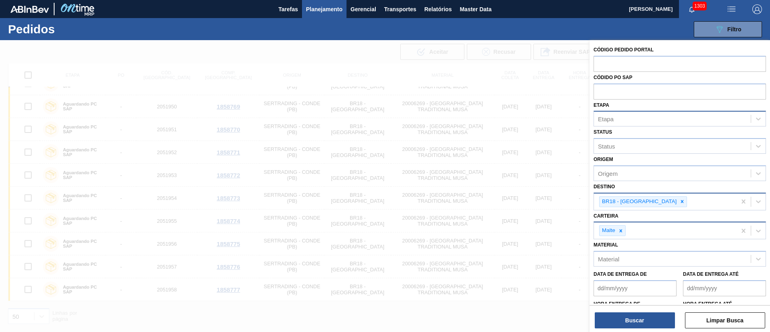
click at [607, 120] on div "Etapa" at bounding box center [606, 119] width 16 height 7
type input "pc [PERSON_NAME]"
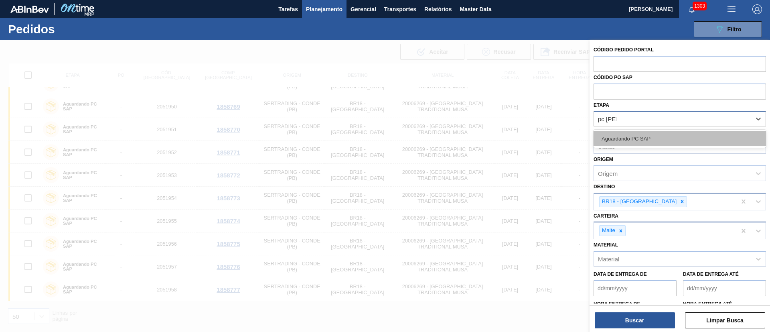
click at [622, 137] on div "Aguardando PC SAP" at bounding box center [680, 138] width 173 height 15
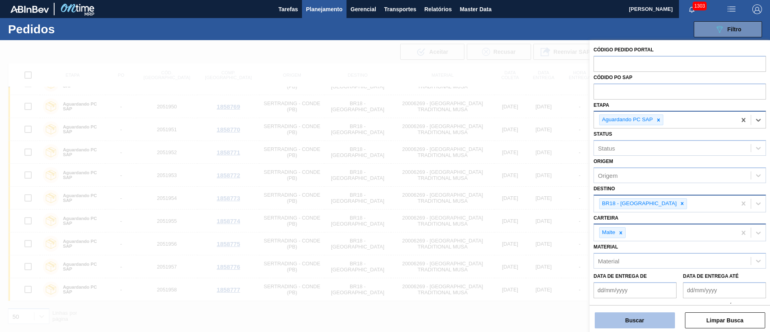
click at [616, 316] on button "Buscar" at bounding box center [635, 320] width 80 height 16
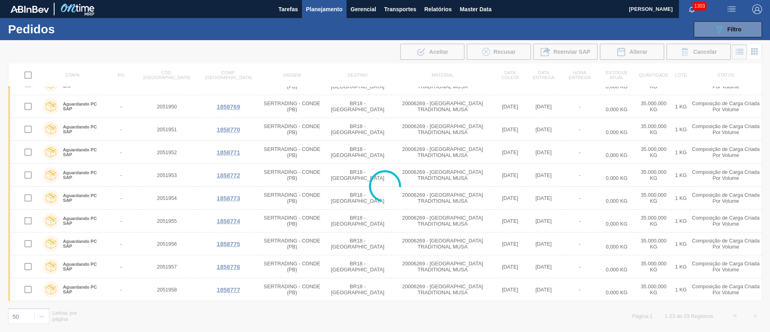
scroll to position [0, 0]
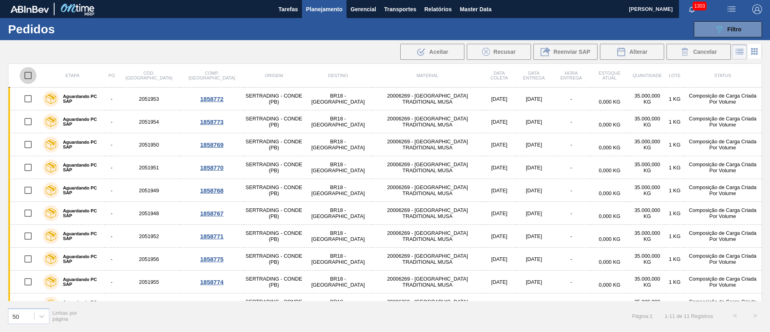
click at [29, 73] on input "checkbox" at bounding box center [28, 75] width 17 height 17
checkbox input "true"
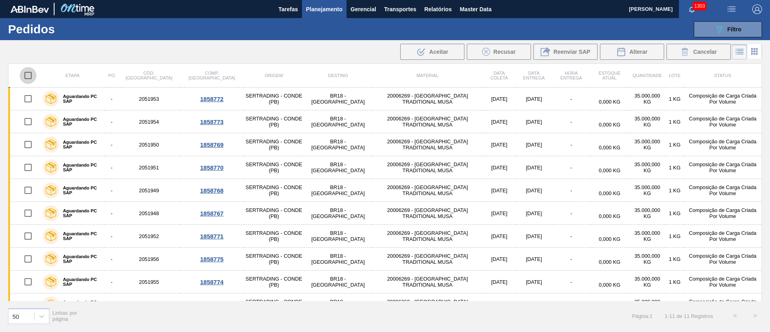
checkbox input "true"
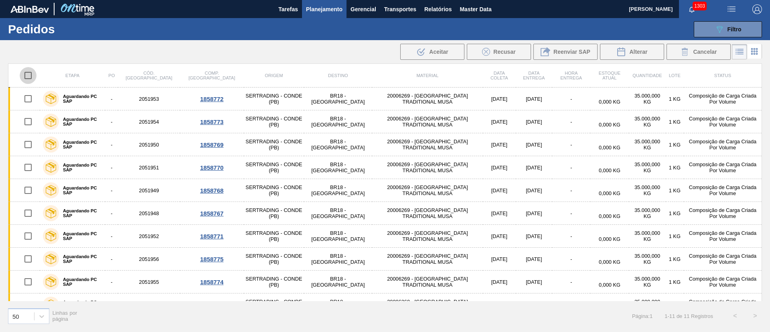
checkbox input "true"
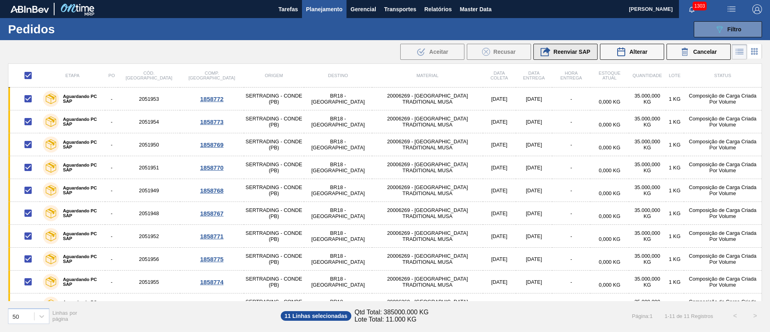
click at [562, 50] on span "Reenviar SAP" at bounding box center [572, 52] width 37 height 6
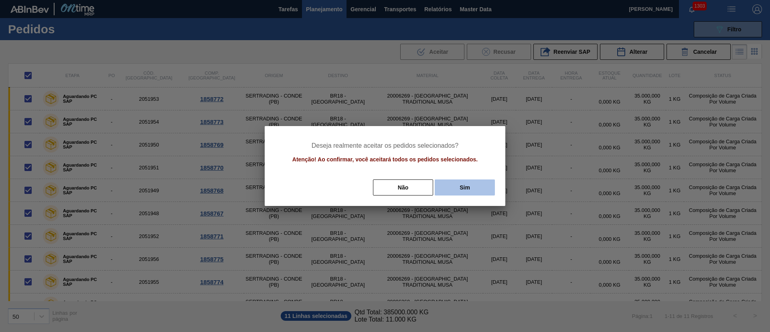
click at [467, 187] on button "Sim" at bounding box center [465, 187] width 60 height 16
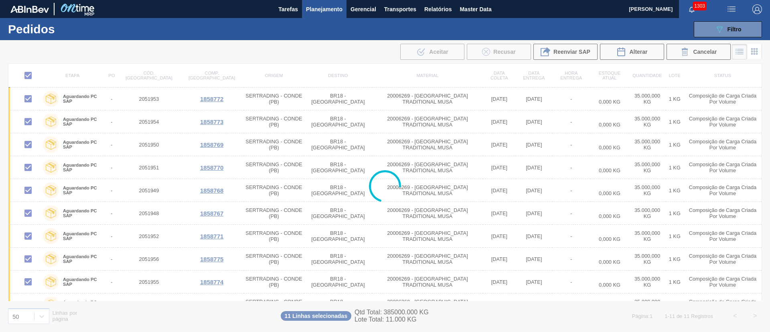
checkbox input "false"
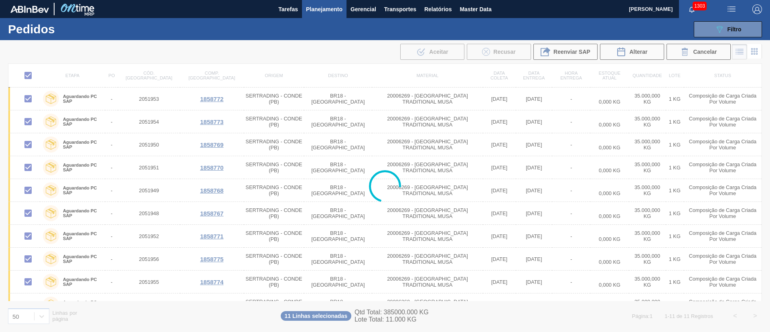
checkbox input "false"
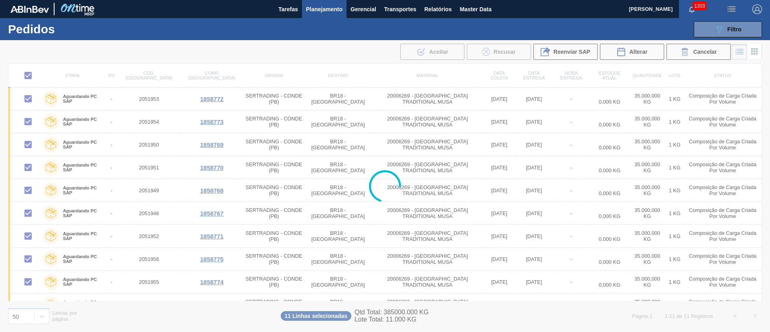
checkbox input "false"
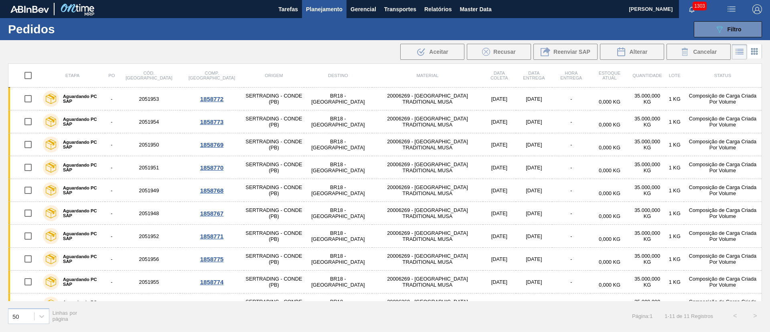
click at [29, 74] on input "checkbox" at bounding box center [28, 75] width 17 height 17
checkbox input "true"
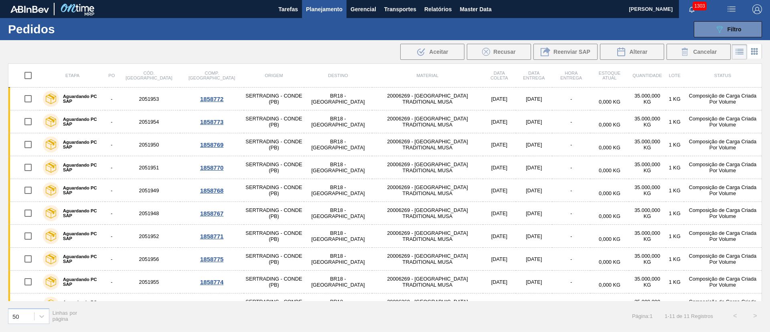
checkbox input "true"
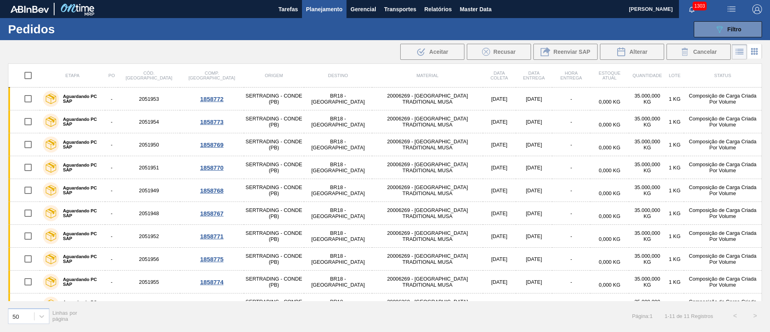
checkbox input "true"
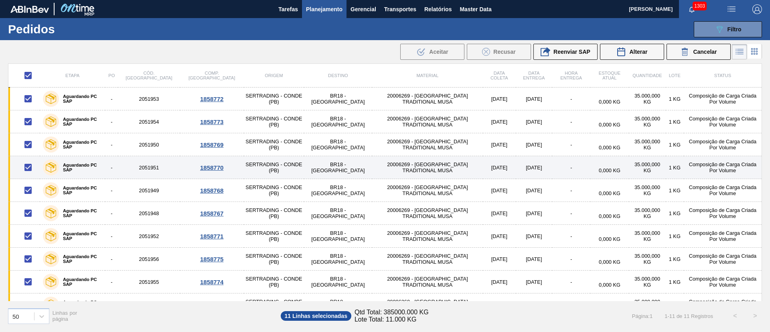
scroll to position [38, 0]
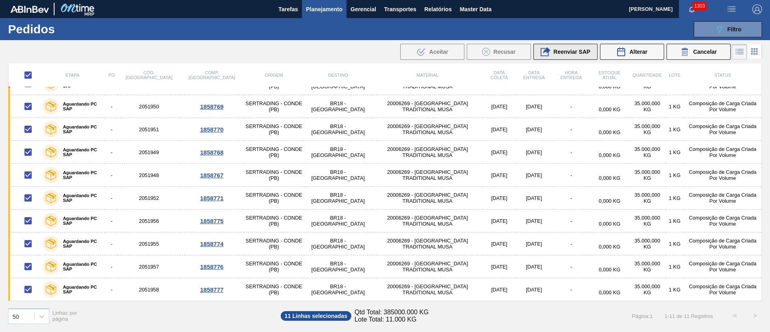
click at [555, 55] on div "Reenviar SAP" at bounding box center [566, 52] width 50 height 10
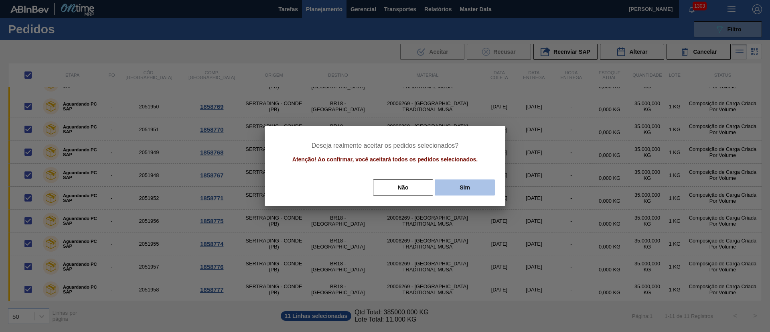
click at [461, 191] on button "Sim" at bounding box center [465, 187] width 60 height 16
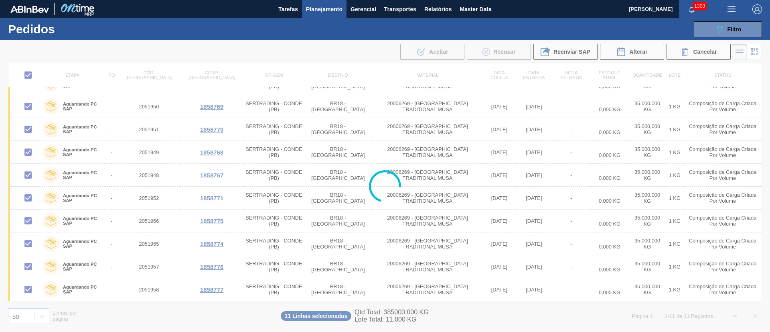
checkbox input "false"
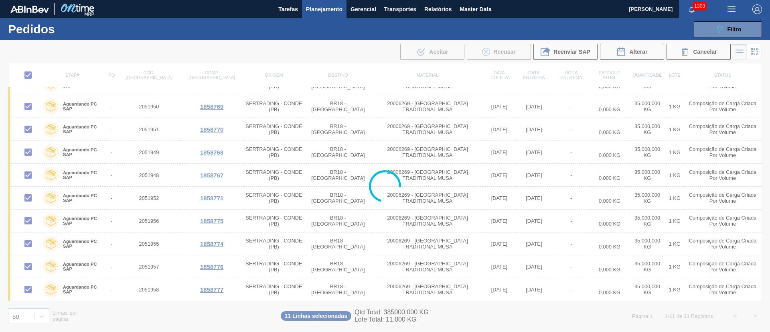
checkbox input "false"
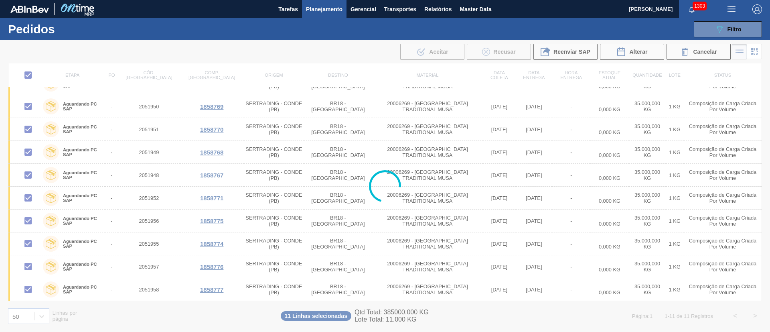
checkbox input "false"
